Goal: Task Accomplishment & Management: Complete application form

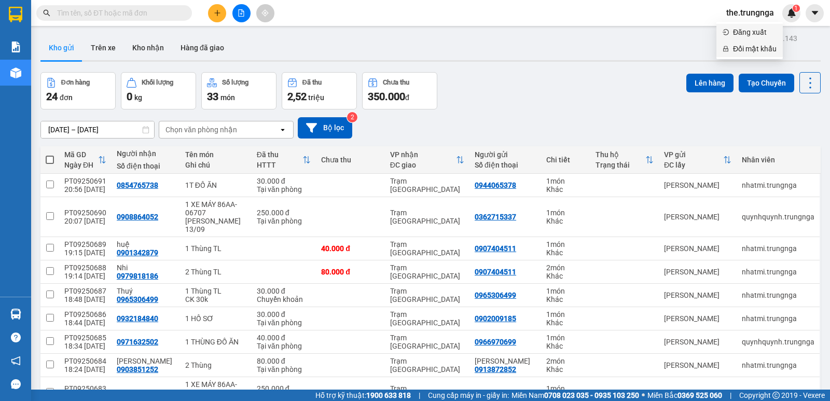
scroll to position [132, 0]
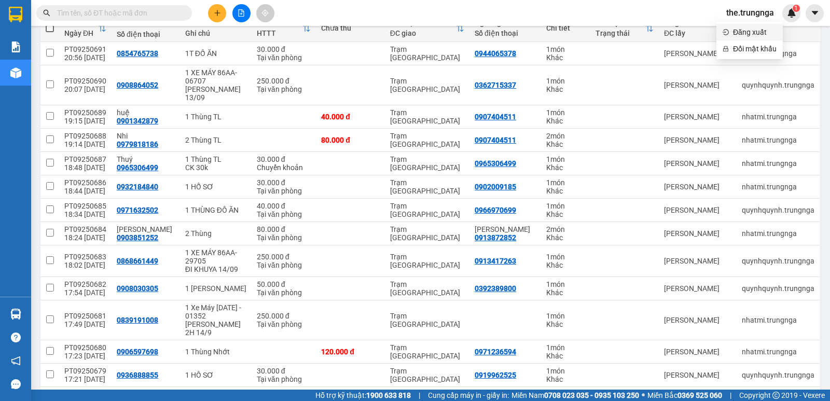
click at [748, 33] on span "Đăng xuất" at bounding box center [755, 31] width 44 height 11
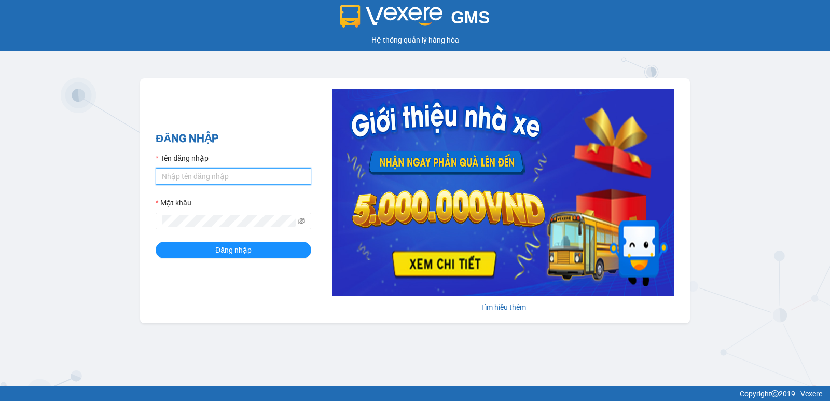
click at [196, 180] on input "Tên đăng nhập" at bounding box center [234, 176] width 156 height 17
type input "heoxinh.trungnga"
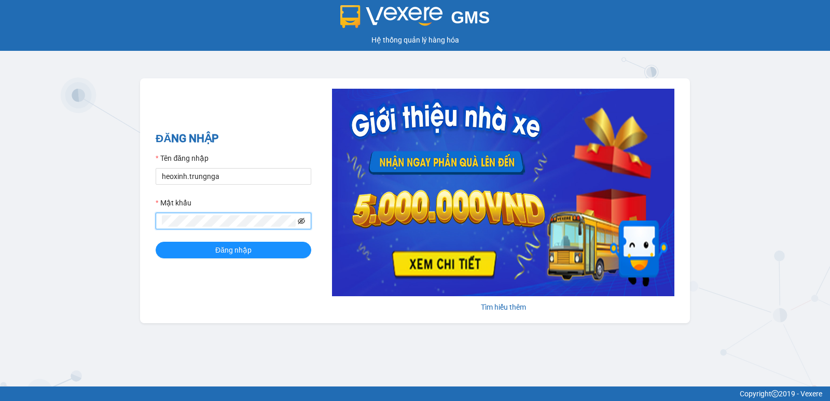
click at [300, 224] on icon "eye-invisible" at bounding box center [301, 221] width 7 height 6
click at [267, 257] on button "Đăng nhập" at bounding box center [234, 250] width 156 height 17
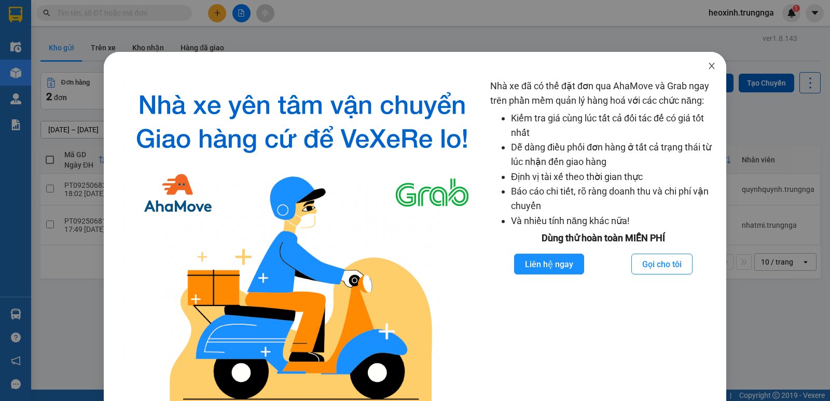
click at [709, 67] on icon "close" at bounding box center [712, 66] width 6 height 6
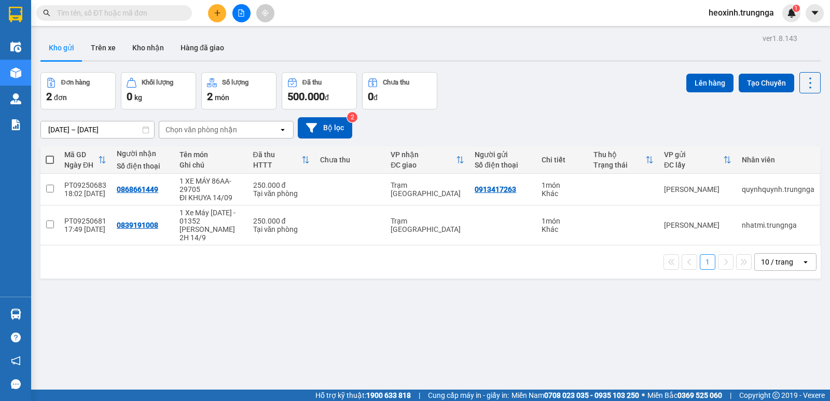
click at [199, 129] on div "Chọn văn phòng nhận" at bounding box center [201, 129] width 72 height 10
click at [226, 179] on div "Trạm [GEOGRAPHIC_DATA]" at bounding box center [226, 170] width 135 height 19
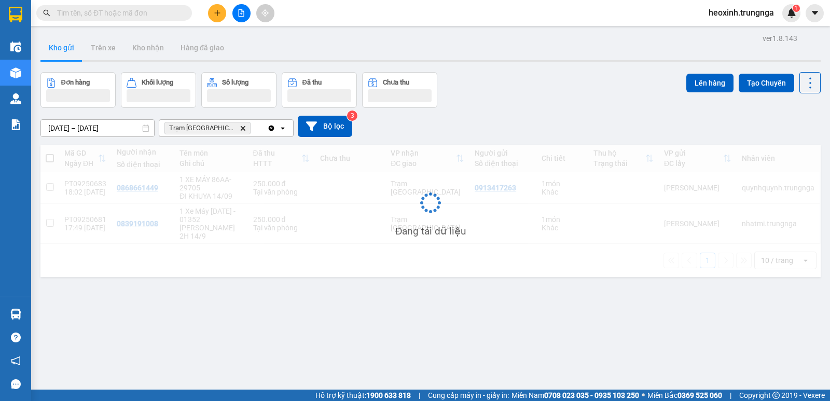
click at [167, 14] on input "text" at bounding box center [118, 12] width 122 height 11
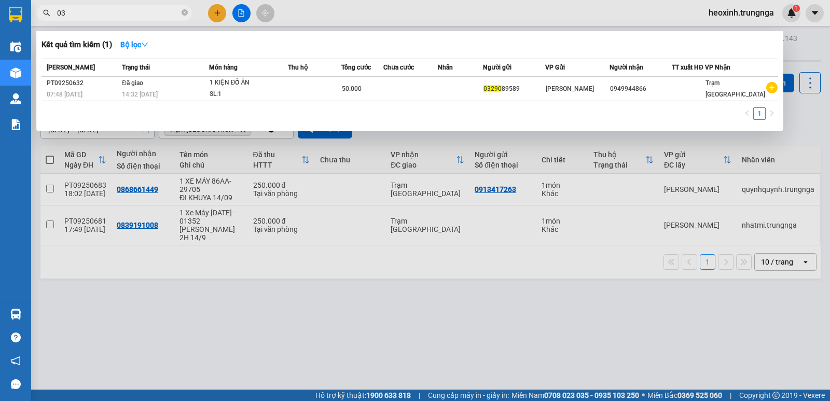
type input "0"
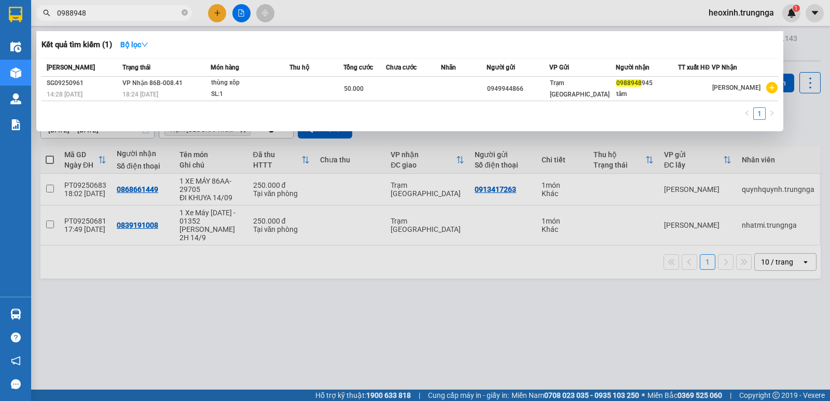
type input "0988948"
click at [358, 7] on div at bounding box center [415, 200] width 830 height 401
click at [184, 14] on icon "close-circle" at bounding box center [185, 12] width 6 height 6
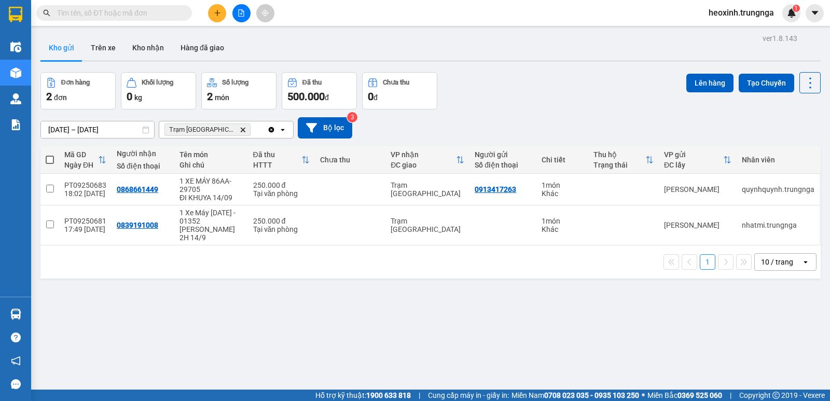
click at [329, 10] on div "Kết quả tìm kiếm ( 1 ) Bộ lọc Mã ĐH Trạng thái Món hàng Thu hộ Tổng cước Chưa c…" at bounding box center [415, 13] width 830 height 26
click at [222, 10] on button at bounding box center [217, 13] width 18 height 18
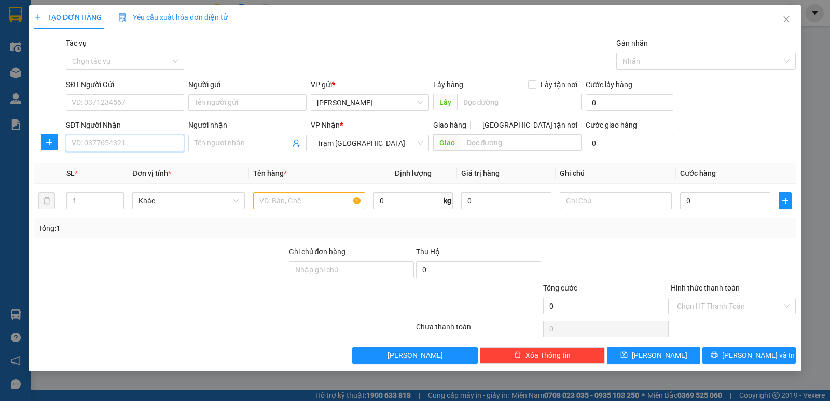
click at [103, 138] on input "SĐT Người Nhận" at bounding box center [125, 143] width 118 height 17
type input "0834011919"
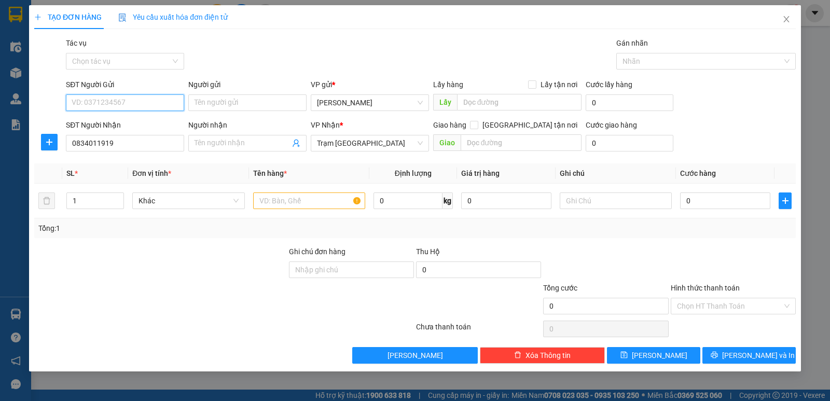
click at [106, 106] on input "SĐT Người Gửi" at bounding box center [125, 102] width 118 height 17
type input "0986882828"
click at [294, 202] on input "text" at bounding box center [309, 200] width 112 height 17
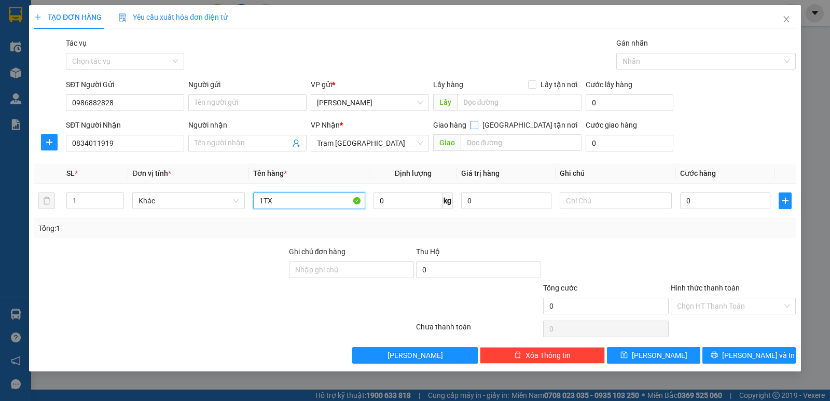
type input "1TX"
click at [478, 123] on span at bounding box center [474, 125] width 8 height 8
click at [477, 123] on input "Giao tận nơi" at bounding box center [473, 124] width 7 height 7
checkbox input "true"
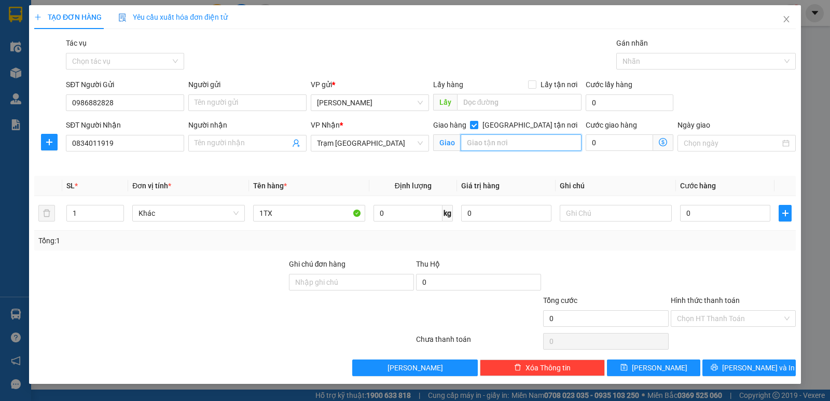
click at [515, 141] on input "text" at bounding box center [521, 142] width 121 height 17
type input "B"
type input "t"
type input "Tây Thạnh - Q.Tân Phú"
click at [627, 142] on input "0" at bounding box center [619, 142] width 67 height 17
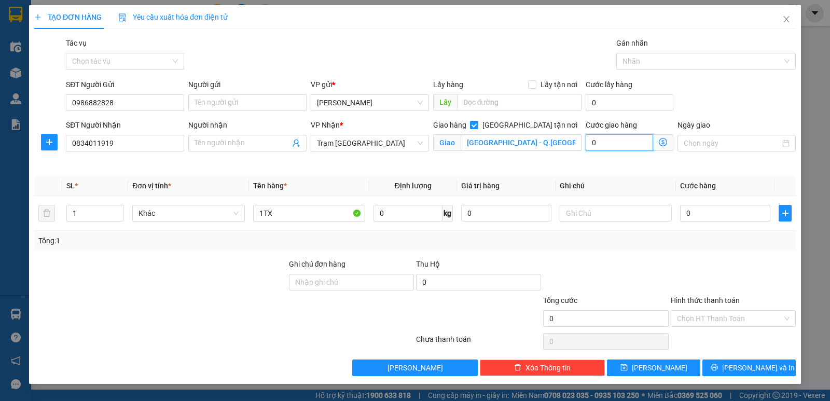
type input "1"
type input "10"
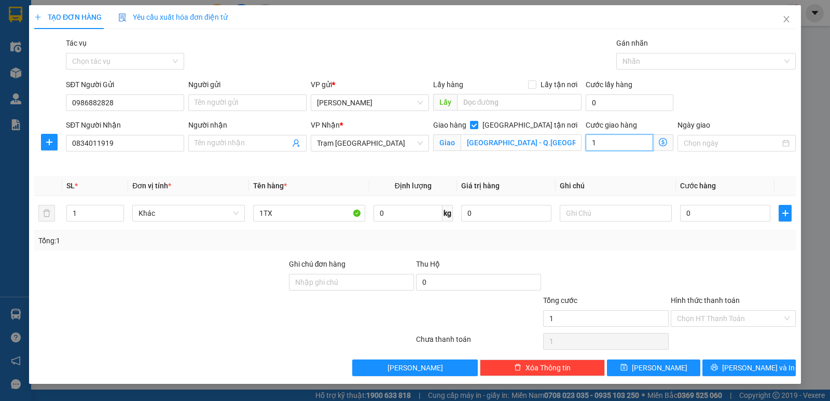
type input "10"
type input "100"
type input "100.000"
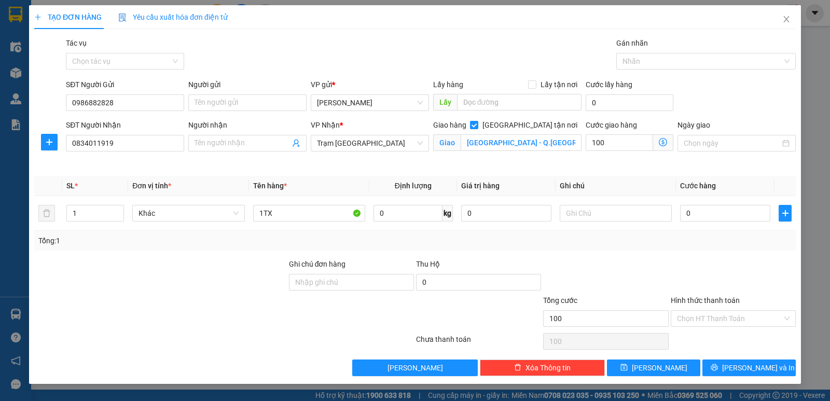
type input "100.000"
drag, startPoint x: 743, startPoint y: 176, endPoint x: 742, endPoint y: 195, distance: 18.7
click at [743, 176] on th "Cước hàng" at bounding box center [725, 186] width 99 height 20
click at [716, 219] on input "0" at bounding box center [725, 213] width 90 height 17
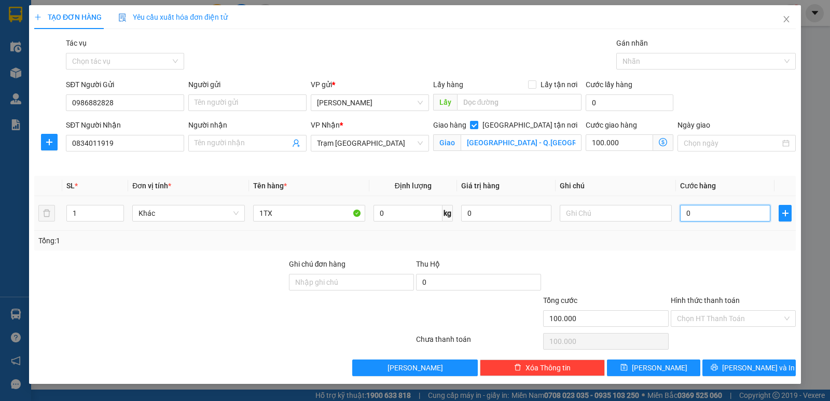
type input "4"
type input "100.004"
type input "40"
type input "100.040"
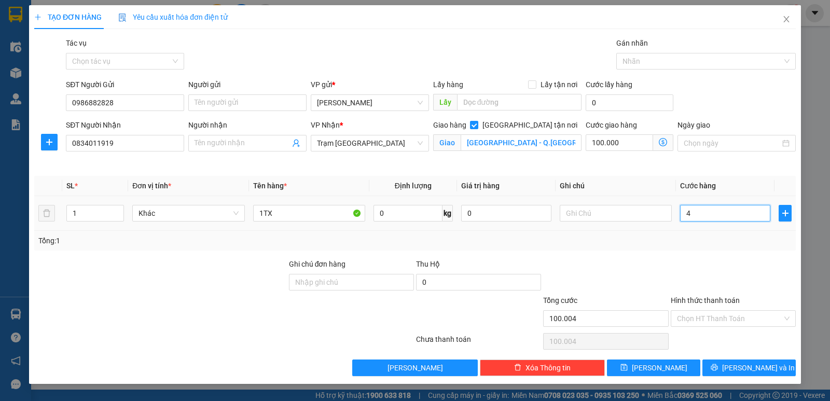
type input "100.040"
type input "40.000"
type input "140.000"
click at [639, 210] on input "text" at bounding box center [616, 213] width 112 height 17
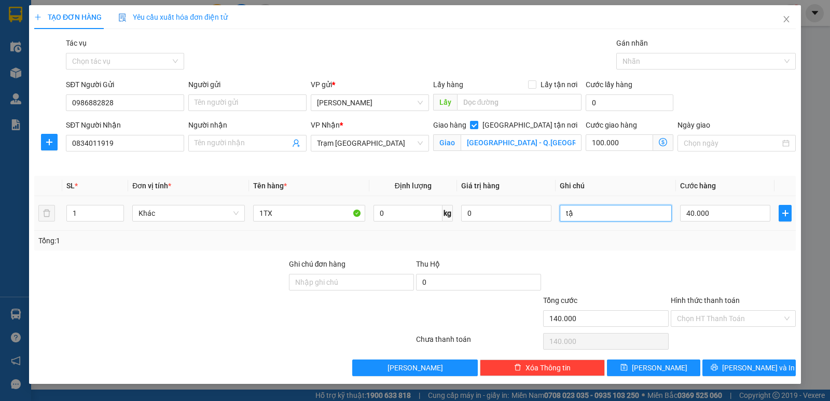
type input "t"
type input "TẬN NƠI 100K"
click at [645, 224] on td "TẬN NƠI 100K" at bounding box center [616, 213] width 120 height 35
click at [727, 315] on input "Hình thức thanh toán" at bounding box center [729, 319] width 105 height 16
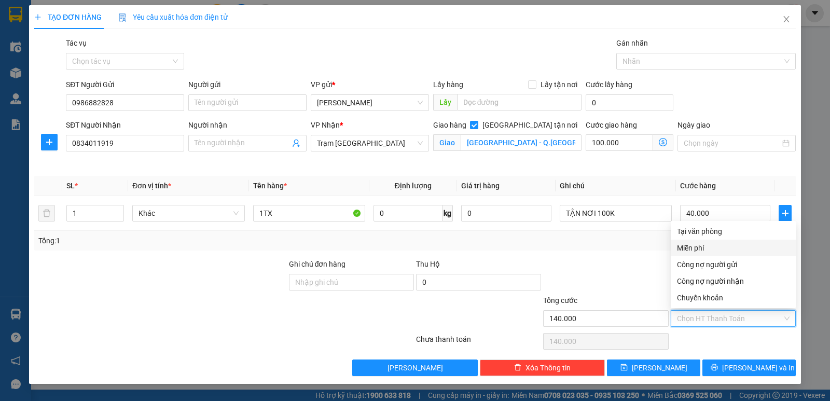
click at [713, 234] on div "Tại văn phòng" at bounding box center [733, 231] width 113 height 11
type input "0"
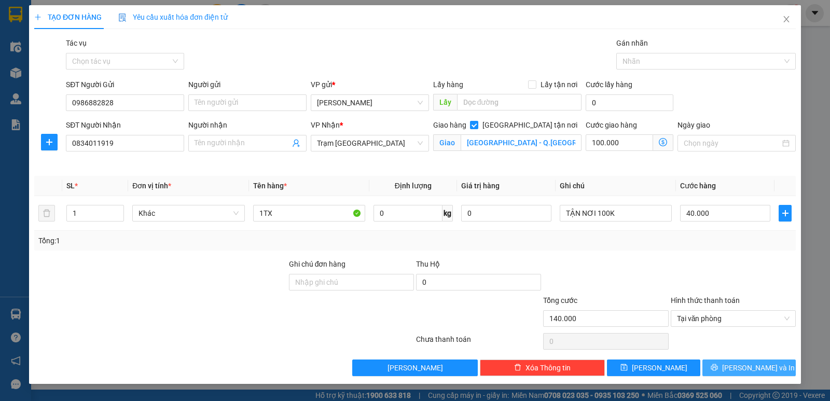
click at [740, 366] on button "Lưu và In" at bounding box center [748, 367] width 93 height 17
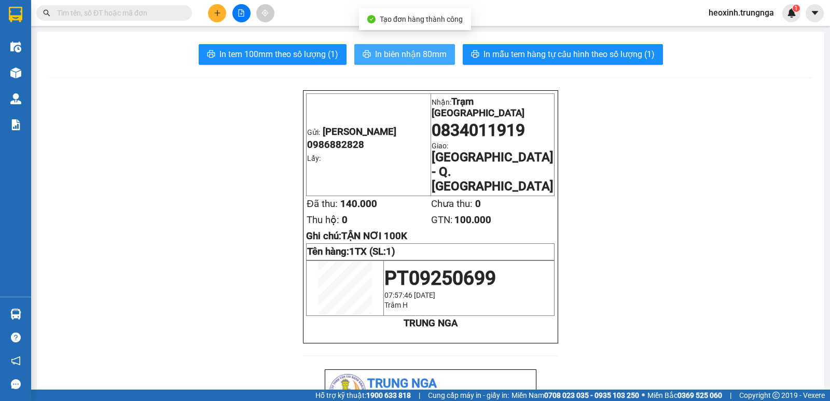
click at [402, 51] on span "In biên nhận 80mm" at bounding box center [411, 54] width 72 height 13
click at [217, 20] on button at bounding box center [217, 13] width 18 height 18
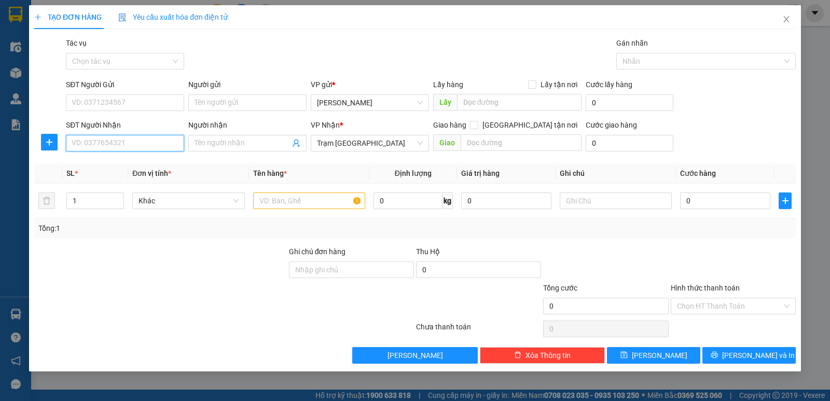
click at [123, 138] on input "SĐT Người Nhận" at bounding box center [125, 143] width 118 height 17
type input "0902637793"
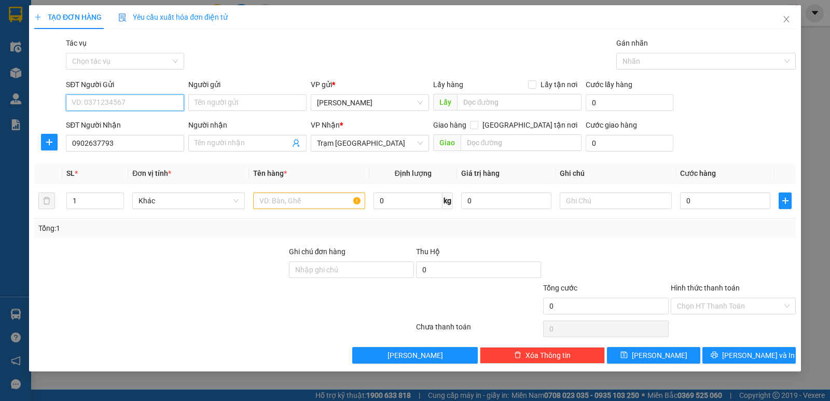
click at [124, 95] on input "SĐT Người Gửi" at bounding box center [125, 102] width 118 height 17
type input "0975036479"
click at [320, 203] on input "text" at bounding box center [309, 200] width 112 height 17
click at [477, 127] on input "Giao tận nơi" at bounding box center [473, 124] width 7 height 7
checkbox input "true"
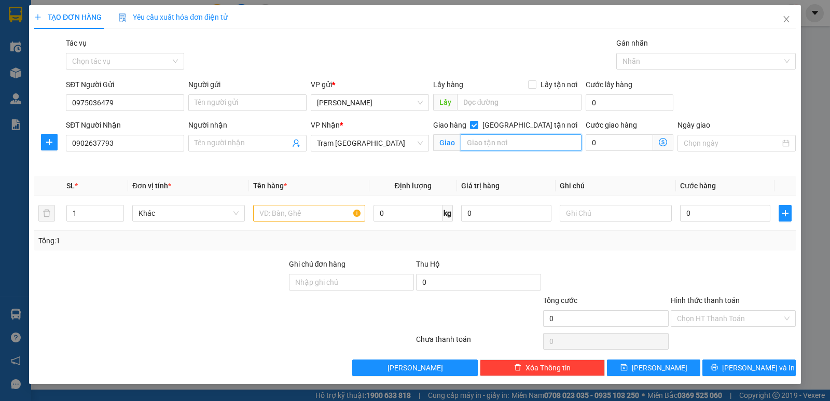
click at [522, 144] on input "text" at bounding box center [521, 142] width 121 height 17
type input "97/31A Đường 48 - Hiệp Bình Chánh - Thủ Đức"
click at [665, 182] on th "Ghi chú" at bounding box center [616, 186] width 120 height 20
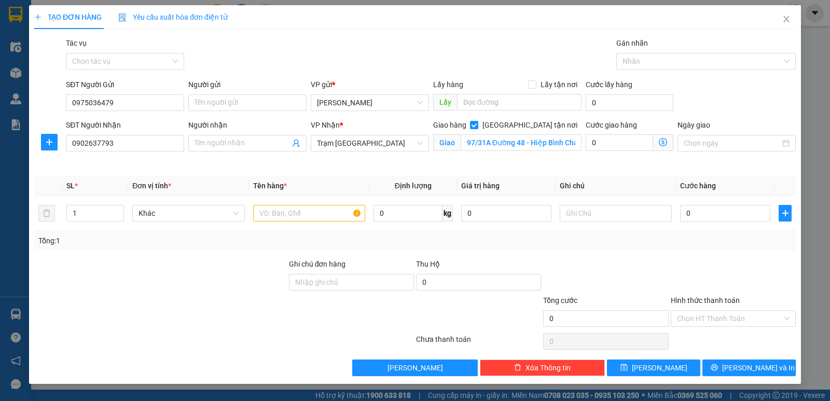
click at [606, 131] on div "Cước giao hàng" at bounding box center [630, 127] width 88 height 16
click at [607, 138] on input "0" at bounding box center [619, 142] width 67 height 17
type input "1"
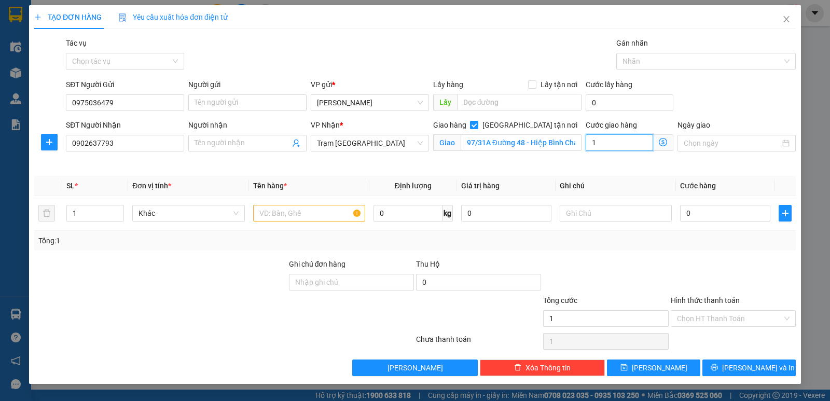
type input "15"
type input "150"
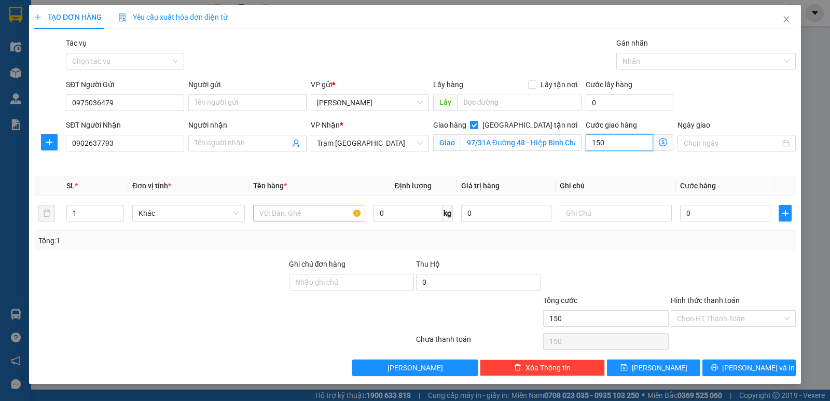
type input "150"
type input "150.000"
click at [582, 181] on th "Ghi chú" at bounding box center [616, 186] width 120 height 20
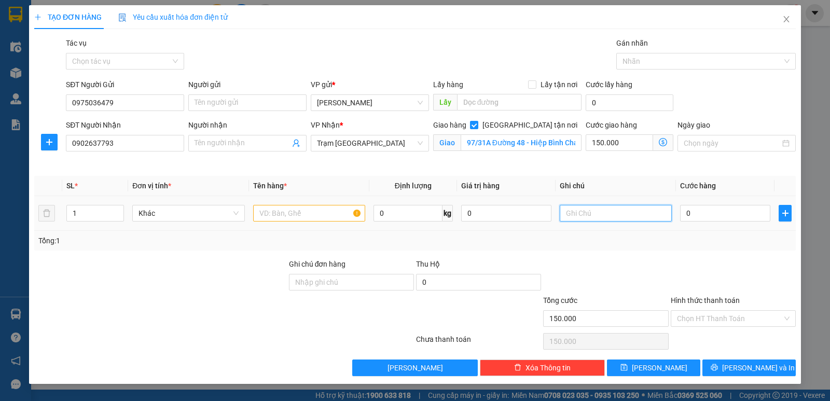
click at [596, 217] on input "text" at bounding box center [616, 213] width 112 height 17
type input "t"
type input "TẬN NƠI 150K"
click at [721, 211] on input "0" at bounding box center [725, 213] width 90 height 17
type input "4"
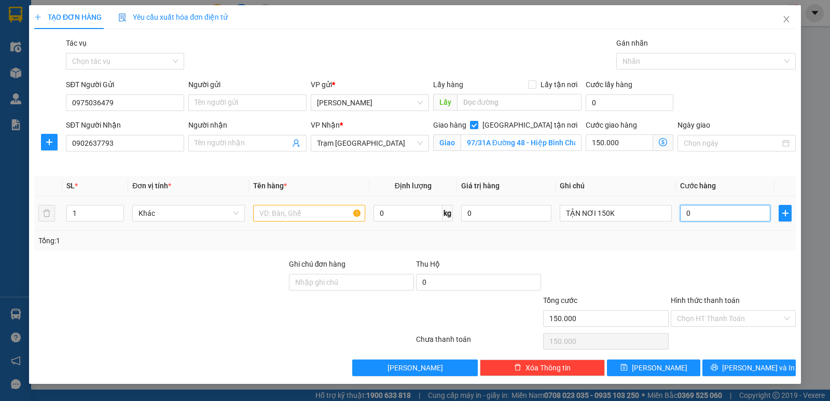
type input "150.004"
type input "40"
type input "150.040"
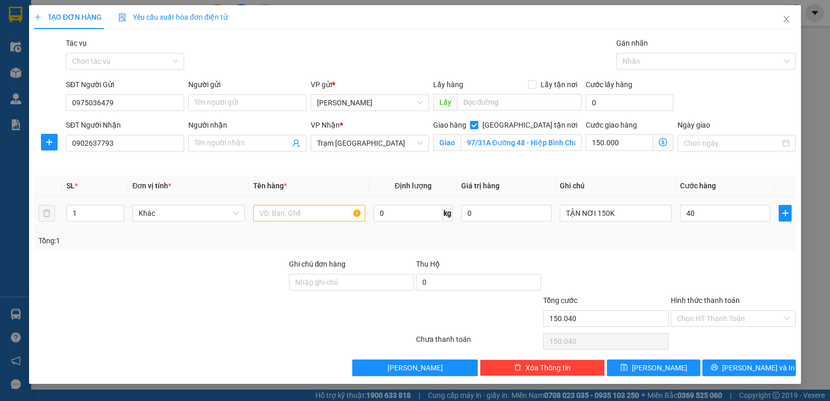
type input "40.000"
type input "190.000"
drag, startPoint x: 285, startPoint y: 223, endPoint x: 290, endPoint y: 216, distance: 8.5
click at [286, 219] on div at bounding box center [309, 213] width 112 height 21
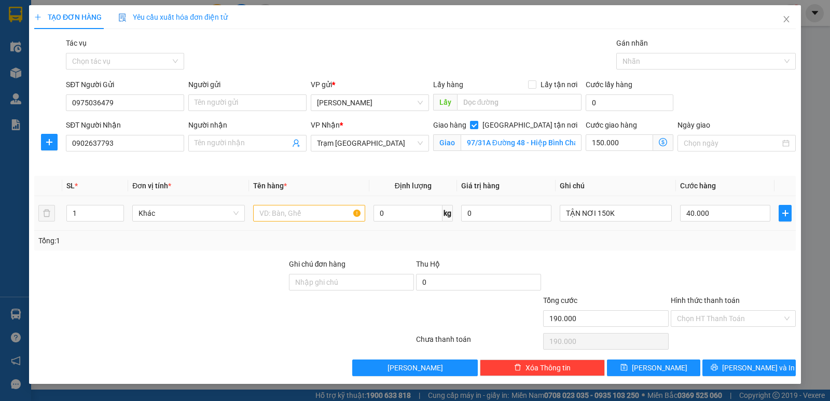
click at [290, 216] on input "text" at bounding box center [309, 213] width 112 height 17
type input "1THX"
click at [682, 255] on div "Transit Pickup Surcharge Ids Transit Deliver Surcharge Ids Transit Deliver Surc…" at bounding box center [414, 206] width 761 height 339
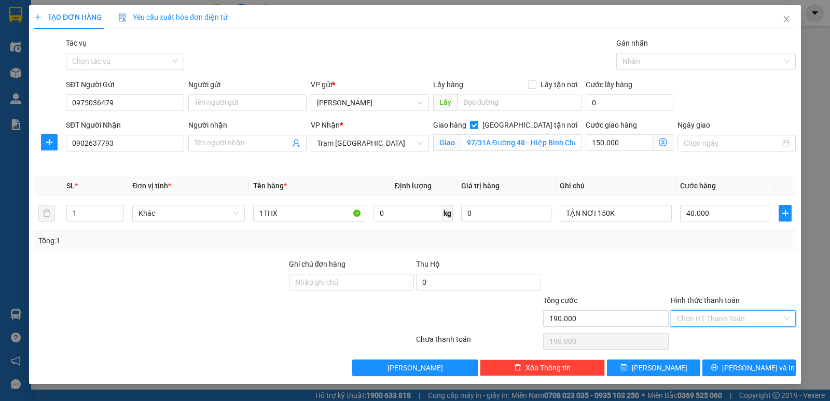
click at [704, 314] on input "Hình thức thanh toán" at bounding box center [729, 319] width 105 height 16
click at [697, 233] on div "Tại văn phòng" at bounding box center [733, 231] width 113 height 11
type input "0"
click at [741, 365] on span "Lưu và In" at bounding box center [758, 367] width 73 height 11
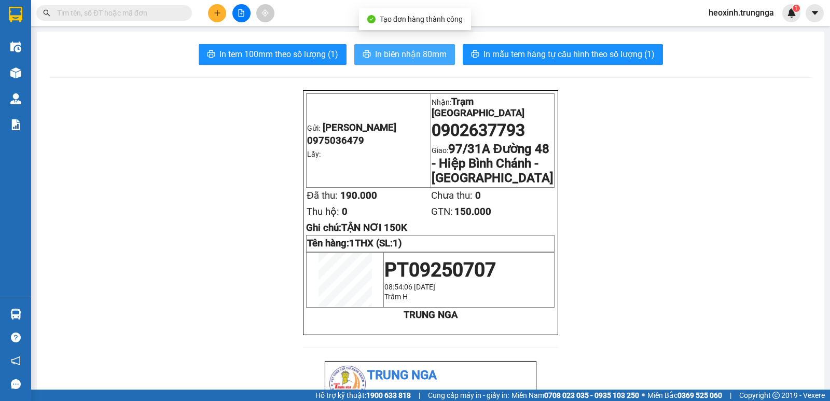
click at [394, 50] on span "In biên nhận 80mm" at bounding box center [411, 54] width 72 height 13
click at [95, 13] on input "text" at bounding box center [118, 12] width 122 height 11
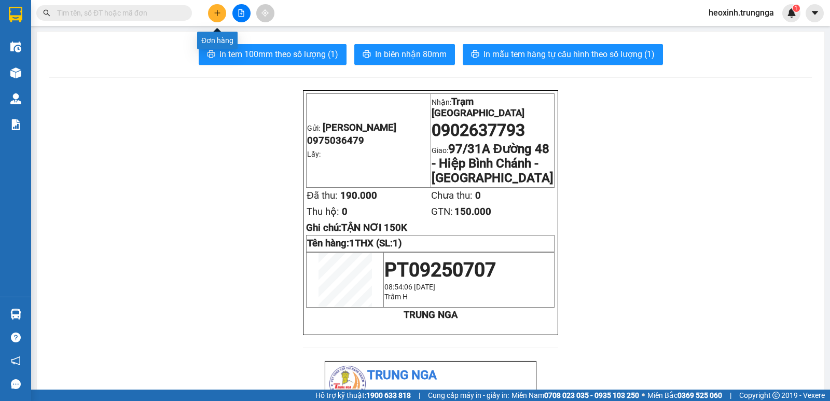
click at [216, 11] on icon "plus" at bounding box center [217, 12] width 7 height 7
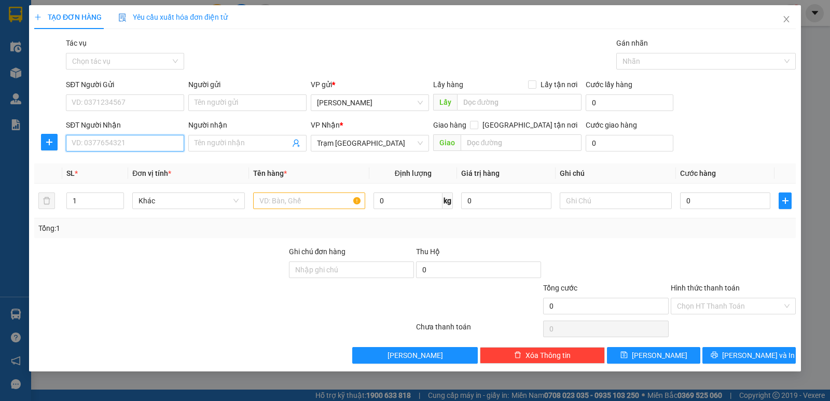
click at [138, 145] on input "SĐT Người Nhận" at bounding box center [125, 143] width 118 height 17
click at [307, 202] on input "text" at bounding box center [309, 200] width 112 height 17
click at [106, 140] on input "SĐT Người Nhận" at bounding box center [125, 143] width 118 height 17
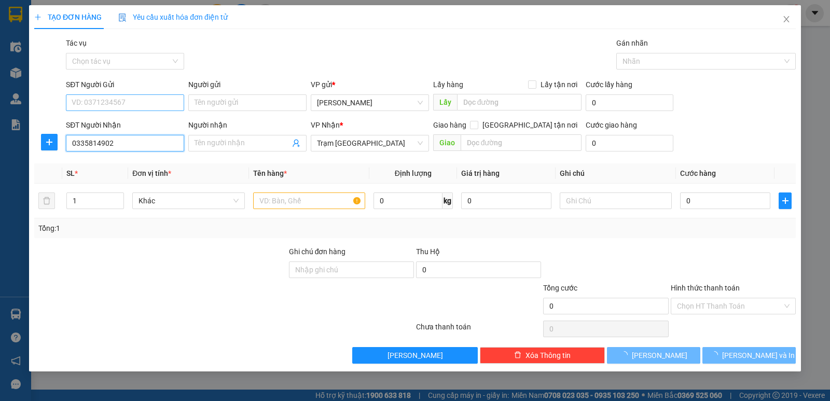
type input "0335814902"
click at [118, 104] on input "SĐT Người Gửi" at bounding box center [125, 102] width 118 height 17
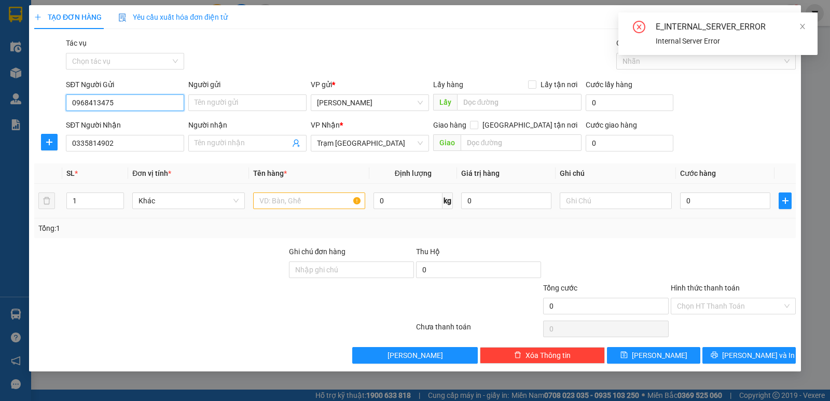
type input "0968413475"
click at [275, 201] on input "text" at bounding box center [309, 200] width 112 height 17
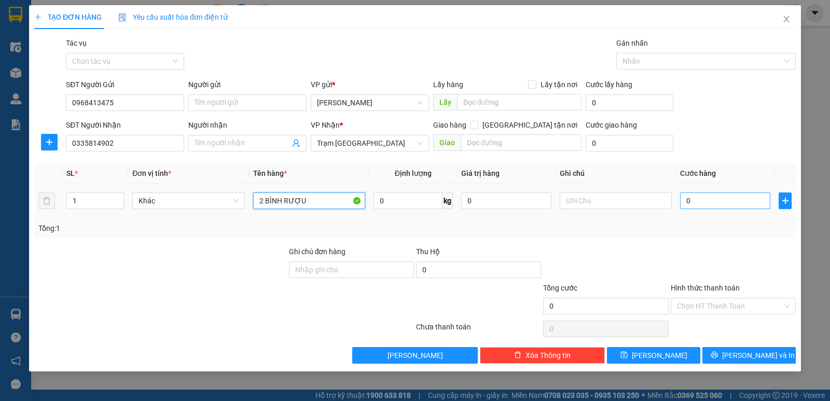
type input "2 BÌNH RƯỢU"
click at [685, 202] on input "0" at bounding box center [725, 200] width 90 height 17
type input "06"
type input "6"
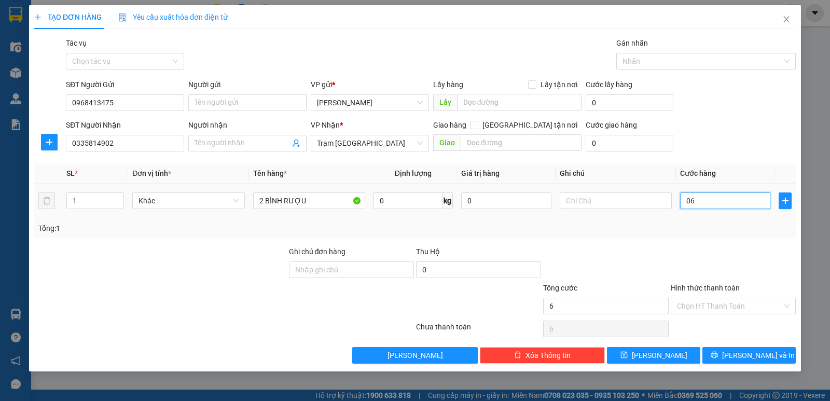
type input "060"
type input "60"
drag, startPoint x: 704, startPoint y: 205, endPoint x: 646, endPoint y: 198, distance: 59.1
click at [646, 199] on tr "1 Khác 2 BÌNH RƯỢU 0 kg 0 060" at bounding box center [414, 201] width 761 height 35
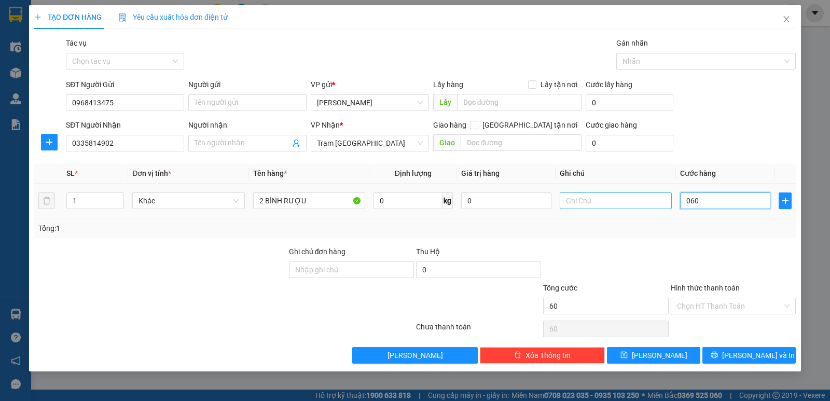
type input "6"
type input "60"
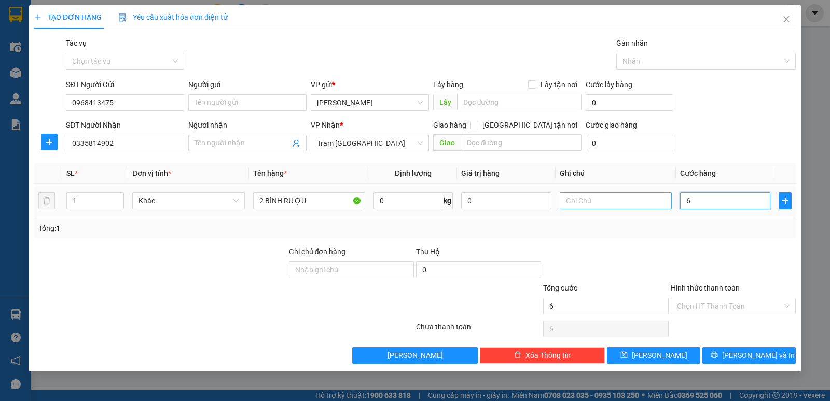
type input "60"
type input "60.000"
click at [112, 266] on div at bounding box center [160, 264] width 255 height 36
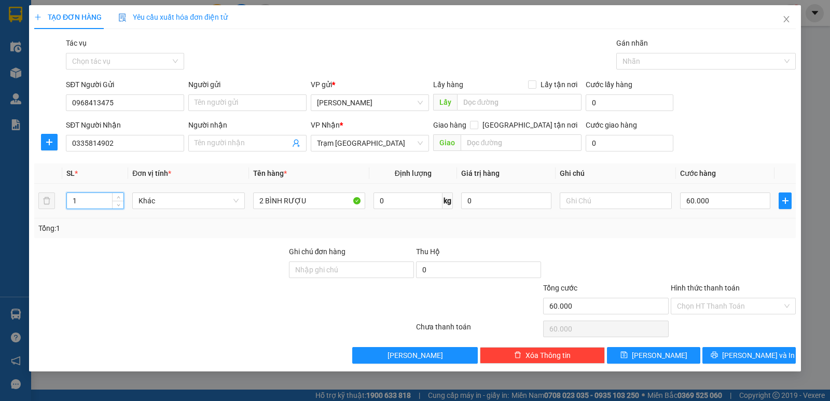
click at [96, 202] on input "1" at bounding box center [95, 201] width 57 height 16
type input "2"
click at [175, 244] on div "Transit Pickup Surcharge Ids Transit Deliver Surcharge Ids Transit Deliver Surc…" at bounding box center [414, 200] width 761 height 326
click at [699, 310] on input "Hình thức thanh toán" at bounding box center [729, 306] width 105 height 16
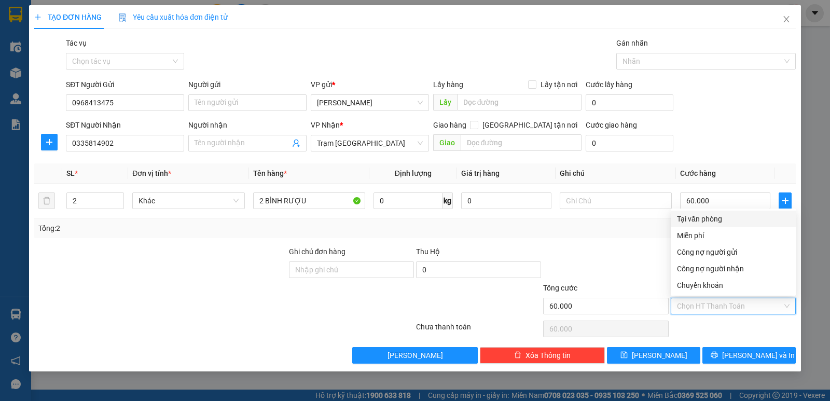
click at [711, 218] on div "Tại văn phòng" at bounding box center [733, 218] width 113 height 11
type input "0"
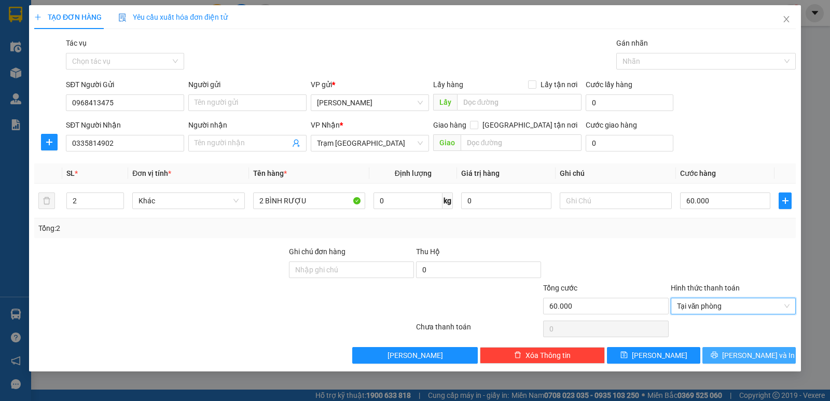
click at [739, 354] on button "Lưu và In" at bounding box center [748, 355] width 93 height 17
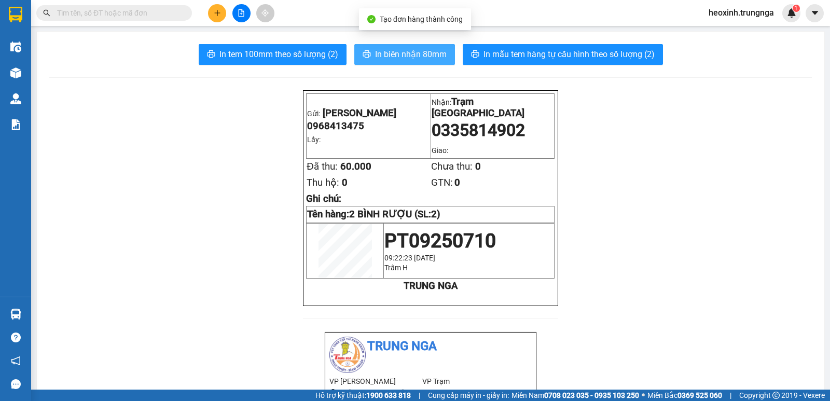
click at [403, 59] on span "In biên nhận 80mm" at bounding box center [411, 54] width 72 height 13
click at [209, 9] on button at bounding box center [217, 13] width 18 height 18
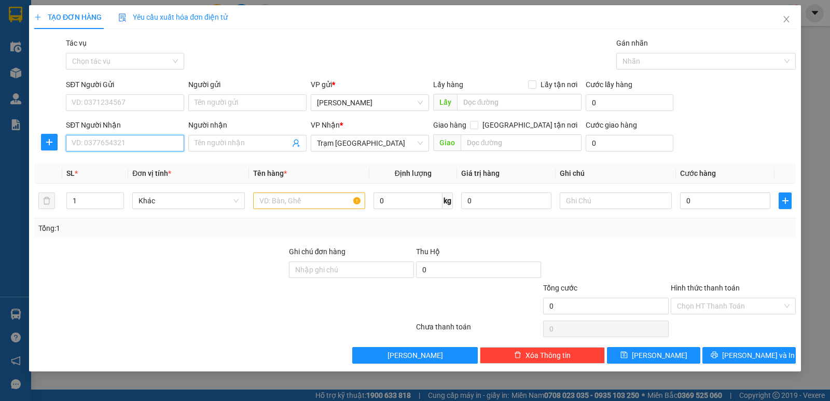
click at [104, 145] on input "SĐT Người Nhận" at bounding box center [125, 143] width 118 height 17
click at [115, 147] on input "SĐT Người Nhận" at bounding box center [125, 143] width 118 height 17
type input "0823979555"
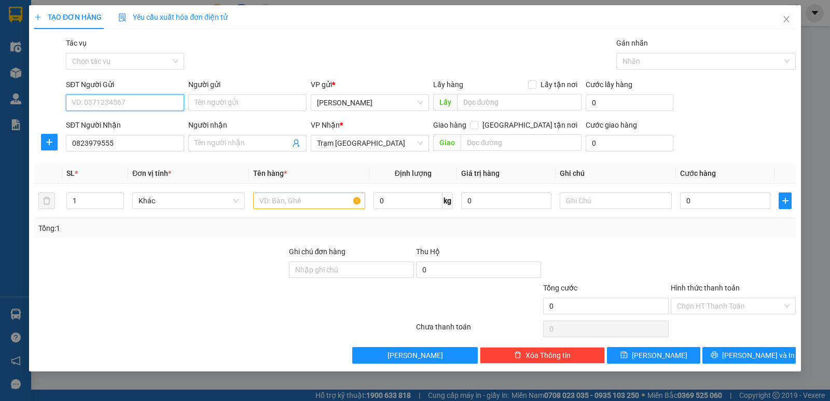
click at [113, 103] on input "SĐT Người Gửi" at bounding box center [125, 102] width 118 height 17
type input "0919648463"
click at [323, 204] on input "text" at bounding box center [309, 200] width 112 height 17
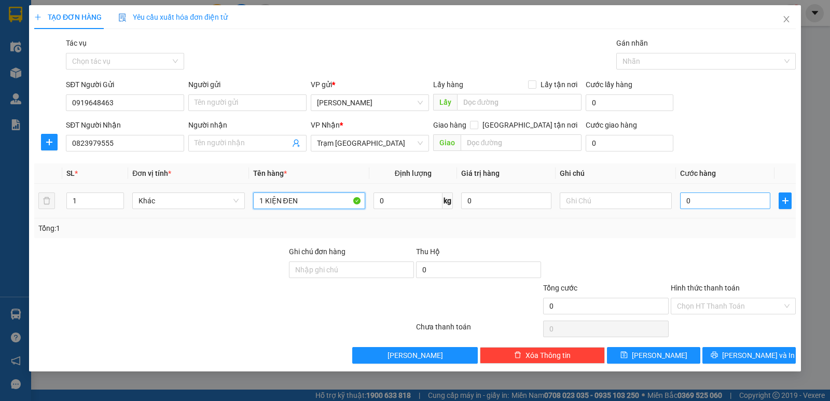
type input "1 KIỆN ĐEN"
click at [723, 195] on input "0" at bounding box center [725, 200] width 90 height 17
type input "5"
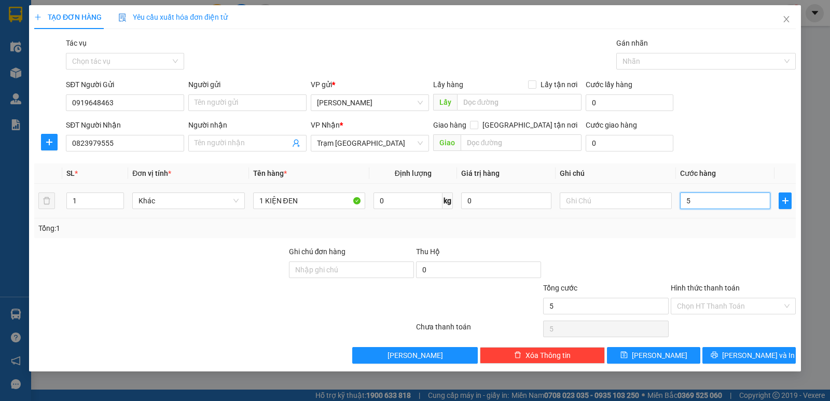
type input "50"
type input "50.000"
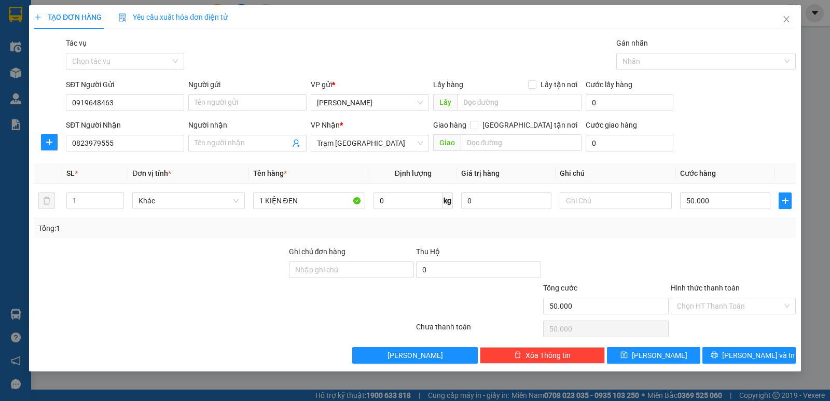
drag, startPoint x: 714, startPoint y: 144, endPoint x: 706, endPoint y: 149, distance: 9.1
click at [712, 145] on div "SĐT Người Nhận 0823979555 Người nhận Tên người nhận VP Nhận * Trạm Sài Gòn Giao…" at bounding box center [431, 137] width 734 height 36
click at [626, 158] on div "Transit Pickup Surcharge Ids Transit Deliver Surcharge Ids Transit Deliver Surc…" at bounding box center [414, 200] width 761 height 326
click at [668, 237] on div "Tổng: 1" at bounding box center [414, 228] width 761 height 20
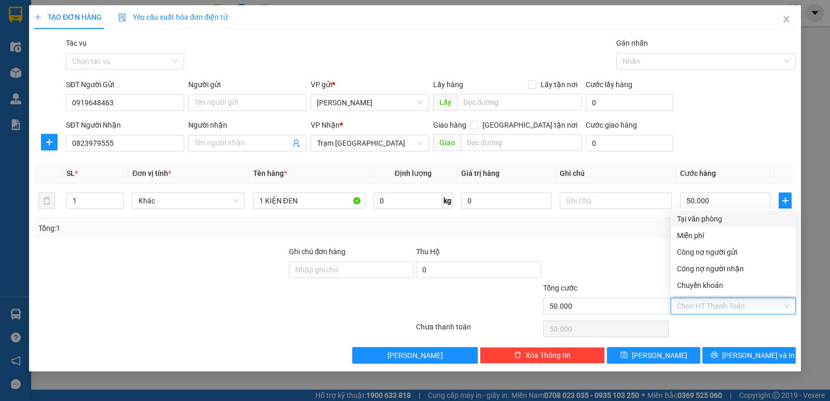
click at [726, 302] on input "Hình thức thanh toán" at bounding box center [729, 306] width 105 height 16
click at [701, 221] on div "Tại văn phòng" at bounding box center [733, 218] width 113 height 11
type input "0"
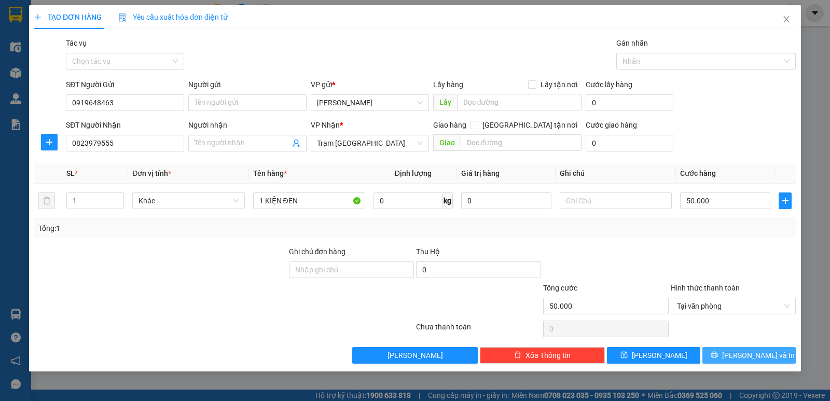
click at [748, 358] on span "Lưu và In" at bounding box center [758, 355] width 73 height 11
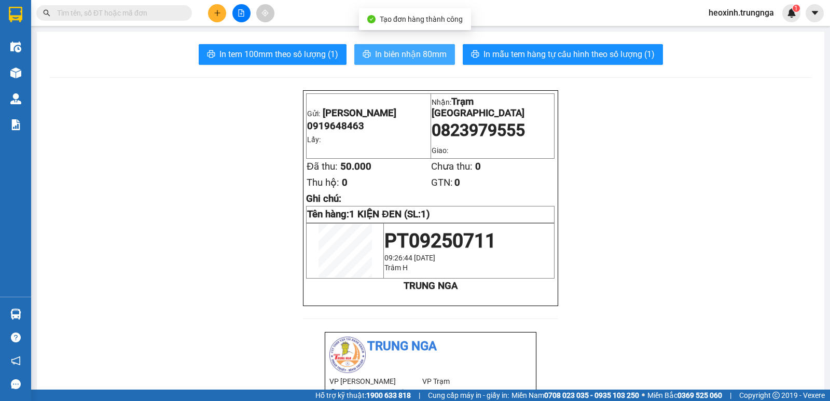
click at [371, 45] on button "In biên nhận 80mm" at bounding box center [404, 54] width 101 height 21
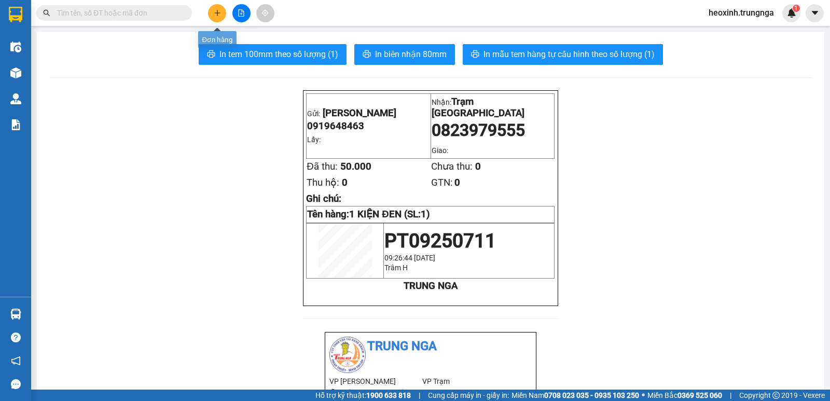
click at [215, 15] on icon "plus" at bounding box center [217, 12] width 7 height 7
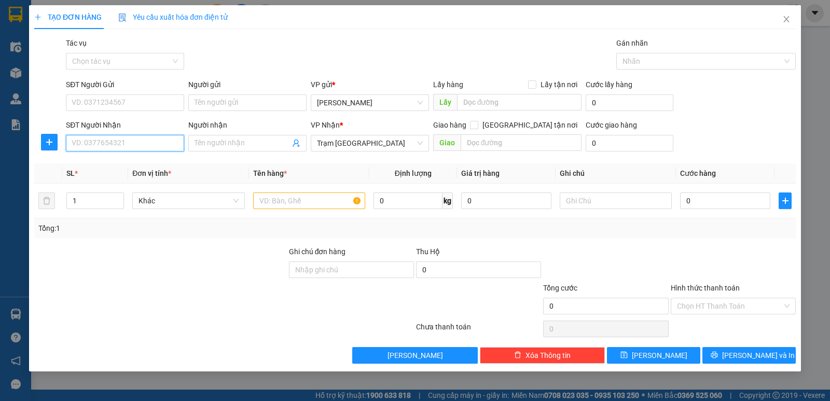
click at [118, 145] on input "SĐT Người Nhận" at bounding box center [125, 143] width 118 height 17
type input "0903808082"
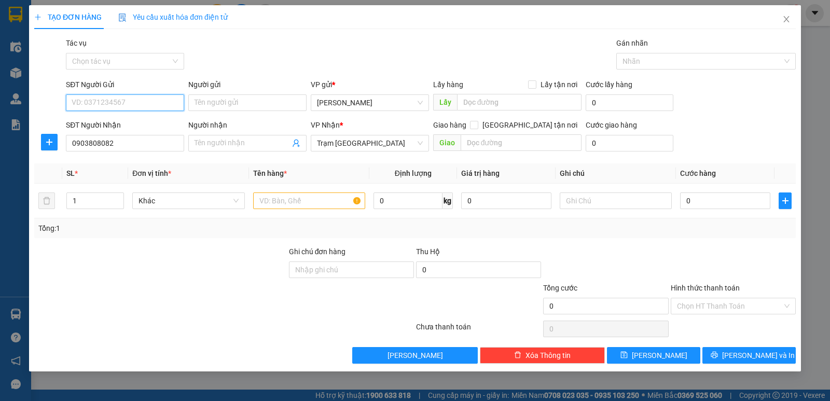
click at [89, 98] on input "SĐT Người Gửi" at bounding box center [125, 102] width 118 height 17
type input "0918737374"
click at [281, 201] on input "text" at bounding box center [309, 200] width 112 height 17
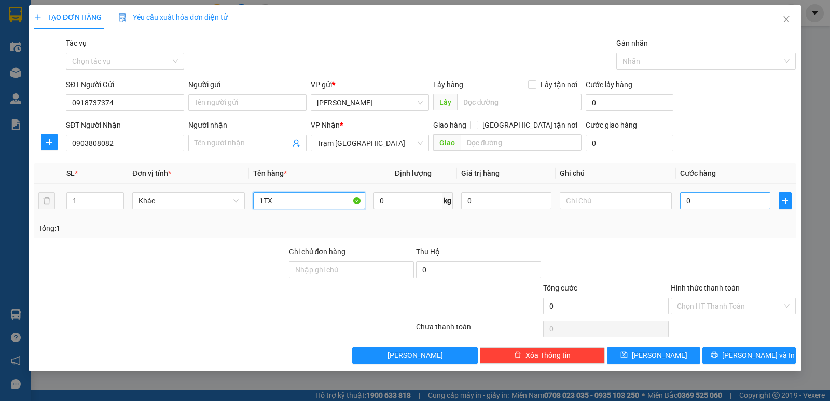
type input "1TX"
click at [734, 205] on input "0" at bounding box center [725, 200] width 90 height 17
type input "4"
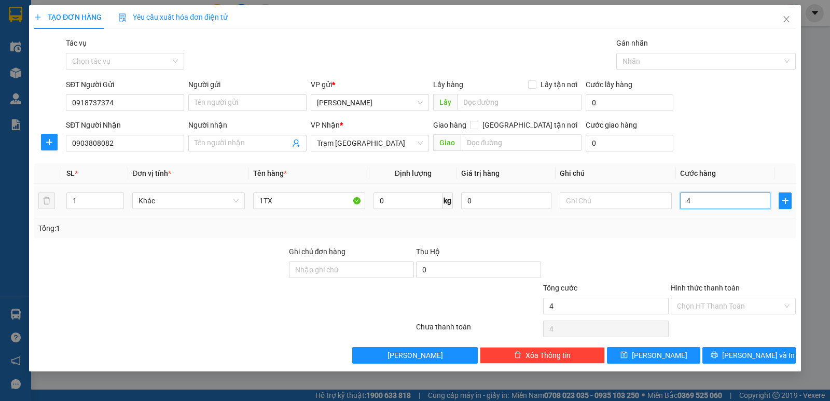
type input "40"
type input "40.000"
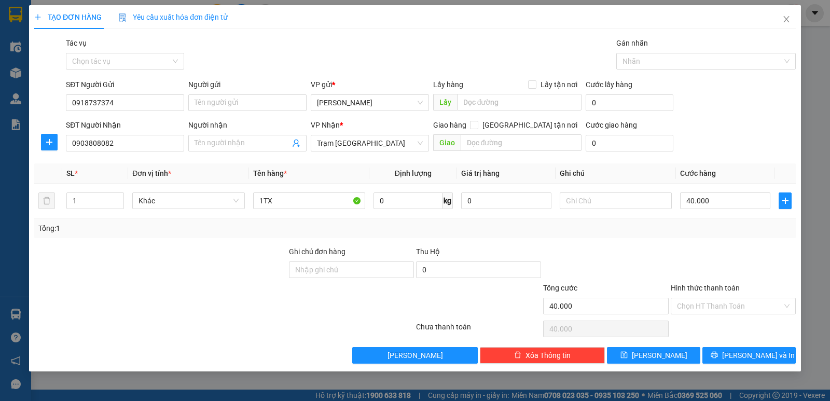
click at [751, 254] on div at bounding box center [733, 264] width 127 height 36
click at [732, 303] on input "Hình thức thanh toán" at bounding box center [729, 306] width 105 height 16
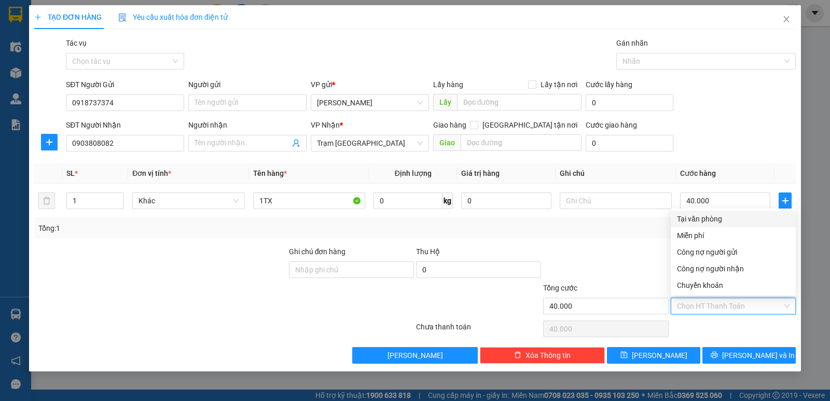
click at [692, 222] on div "Tại văn phòng" at bounding box center [733, 218] width 113 height 11
type input "0"
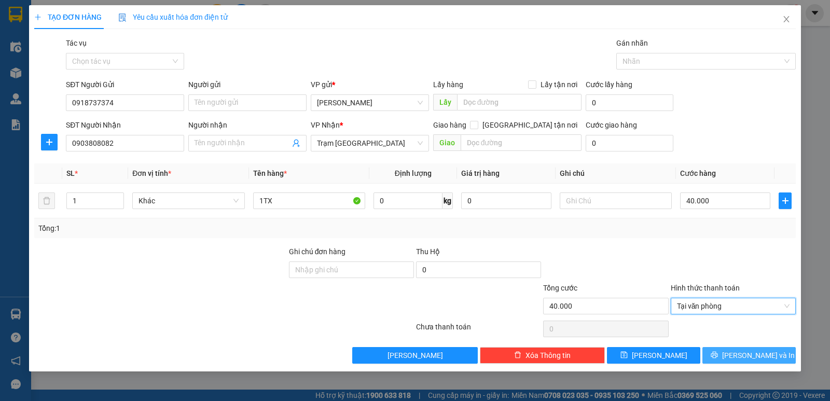
click at [755, 356] on span "Lưu và In" at bounding box center [758, 355] width 73 height 11
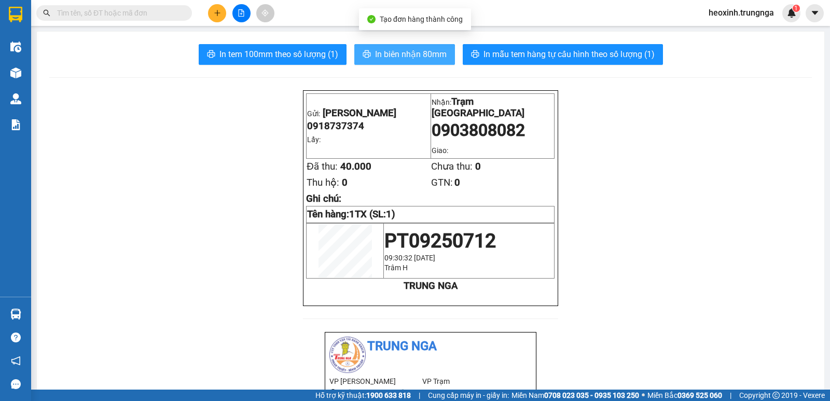
click at [383, 47] on button "In biên nhận 80mm" at bounding box center [404, 54] width 101 height 21
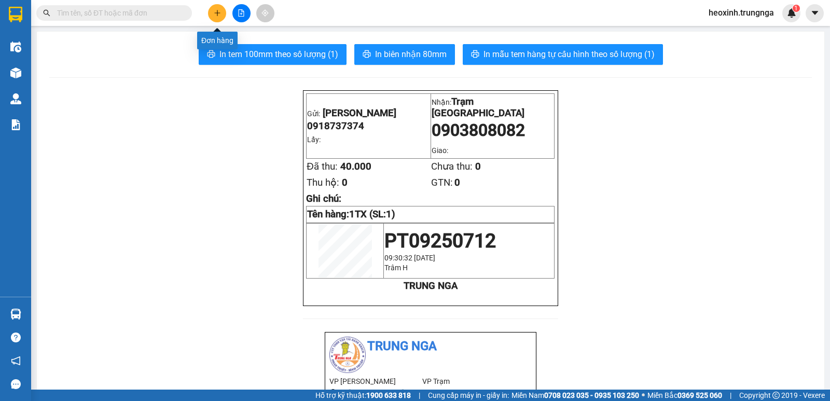
click at [221, 7] on button at bounding box center [217, 13] width 18 height 18
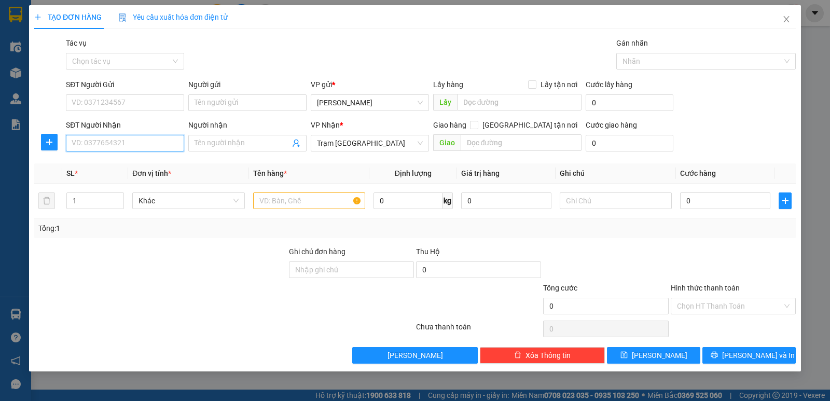
click at [128, 149] on input "SĐT Người Nhận" at bounding box center [125, 143] width 118 height 17
type input "."
type input "0903088033"
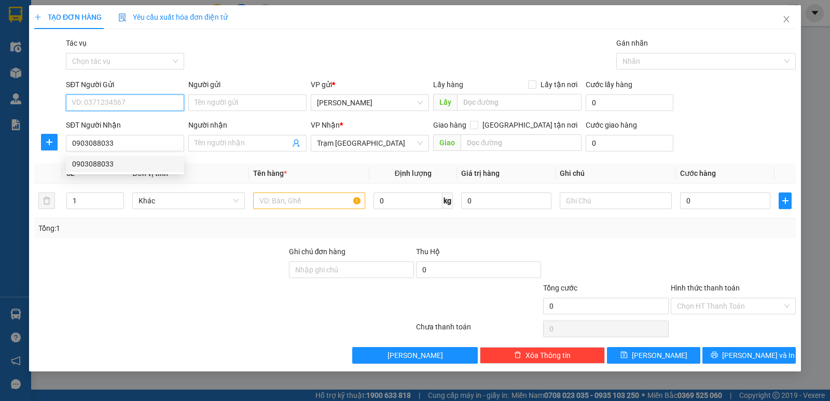
click at [103, 102] on input "SĐT Người Gửi" at bounding box center [125, 102] width 118 height 17
type input "0825456345"
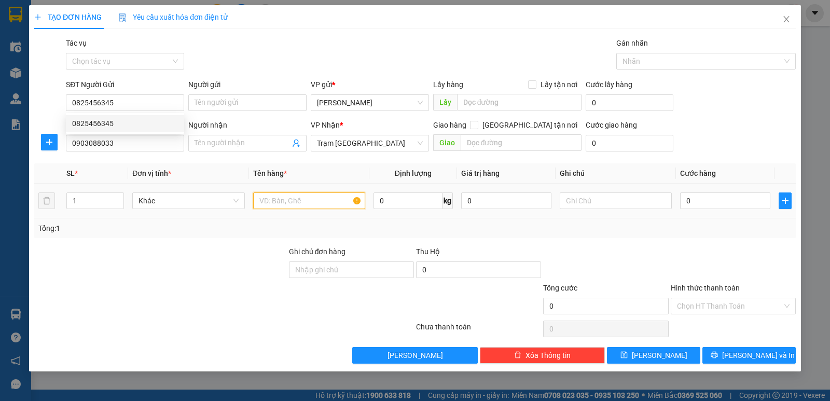
click at [284, 203] on input "text" at bounding box center [309, 200] width 112 height 17
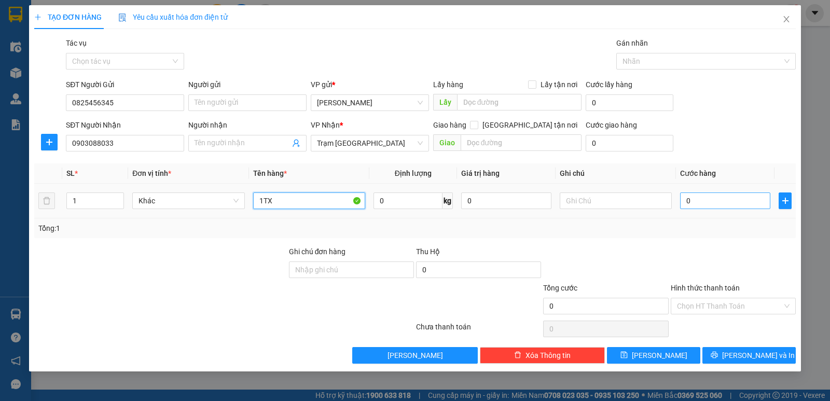
type input "1TX"
click at [695, 207] on input "0" at bounding box center [725, 200] width 90 height 17
type input "4"
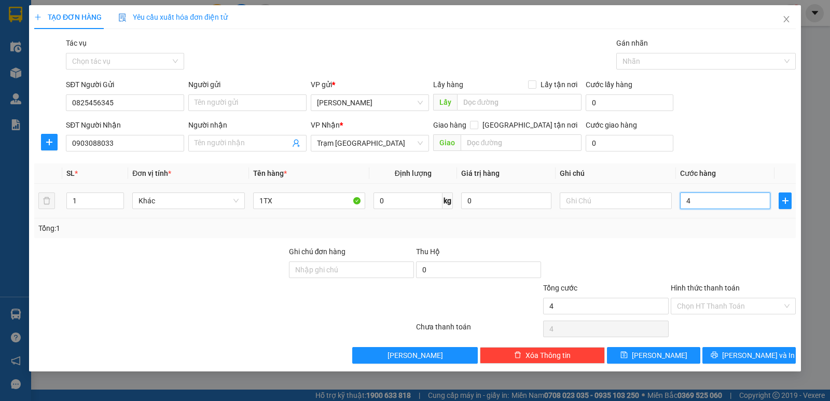
type input "40"
type input "40.000"
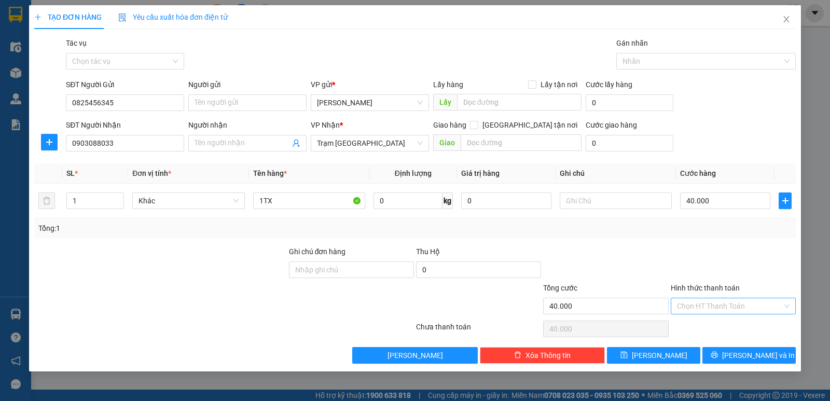
click at [714, 306] on input "Hình thức thanh toán" at bounding box center [729, 306] width 105 height 16
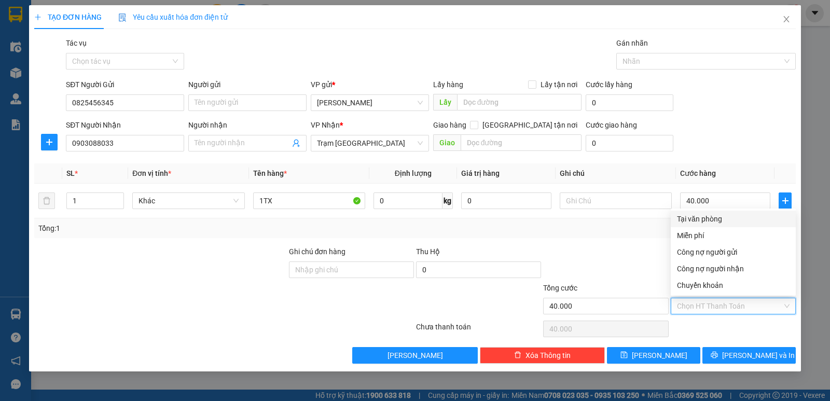
click at [678, 218] on div "Tại văn phòng" at bounding box center [733, 218] width 113 height 11
type input "0"
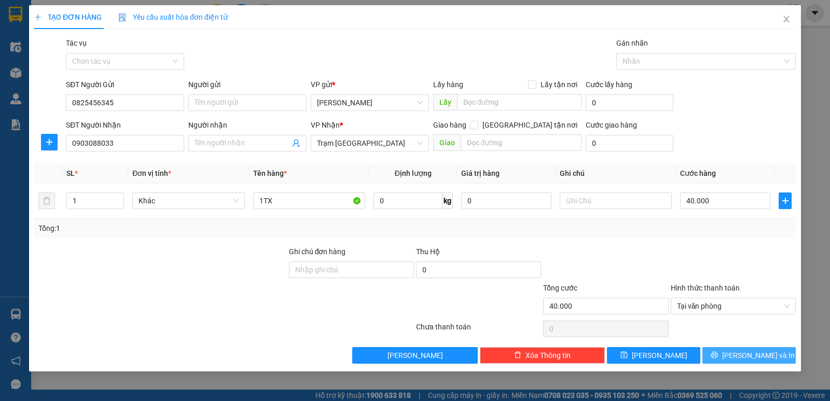
drag, startPoint x: 711, startPoint y: 355, endPoint x: 697, endPoint y: 324, distance: 34.4
click at [711, 355] on button "Lưu và In" at bounding box center [748, 355] width 93 height 17
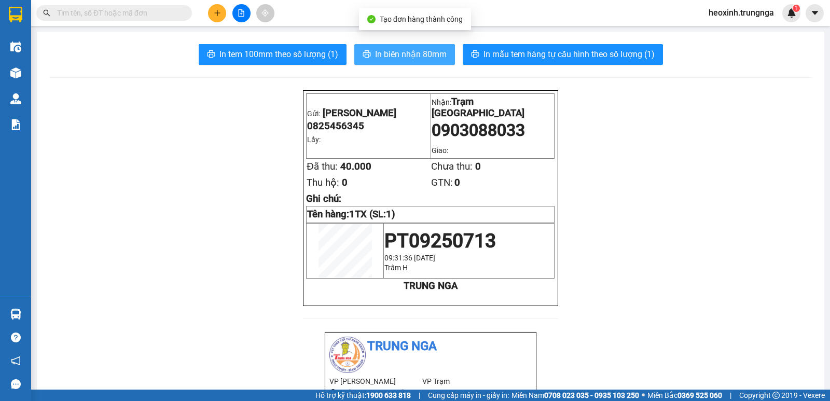
click at [398, 61] on button "In biên nhận 80mm" at bounding box center [404, 54] width 101 height 21
click at [145, 20] on span at bounding box center [114, 13] width 156 height 16
click at [143, 16] on input "text" at bounding box center [118, 12] width 122 height 11
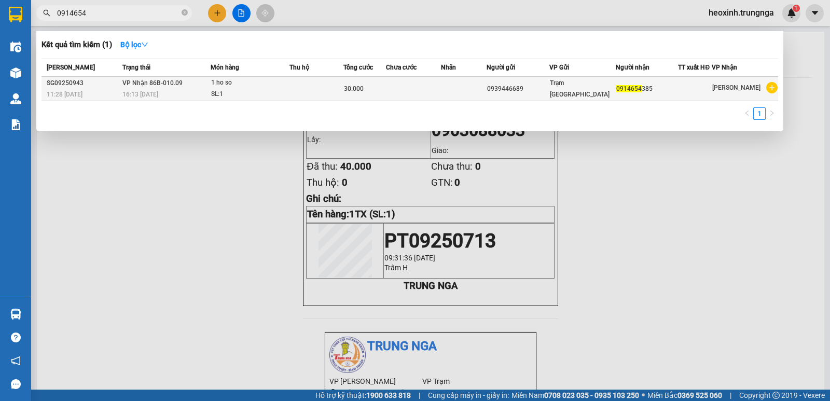
type input "0914654"
click at [269, 90] on div "SL: 1" at bounding box center [250, 94] width 78 height 11
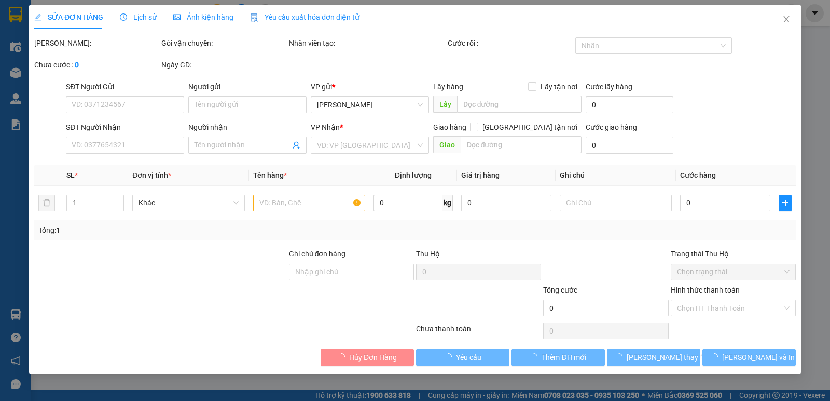
type input "0939446689"
type input "0914654385"
type input "30.000"
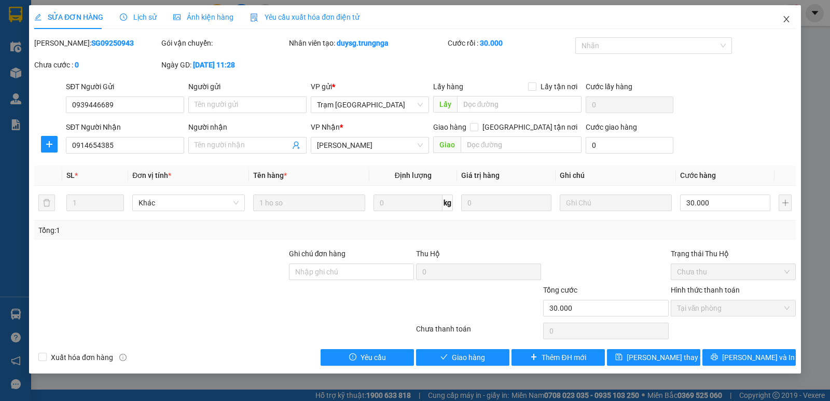
click at [789, 17] on icon "close" at bounding box center [786, 19] width 8 height 8
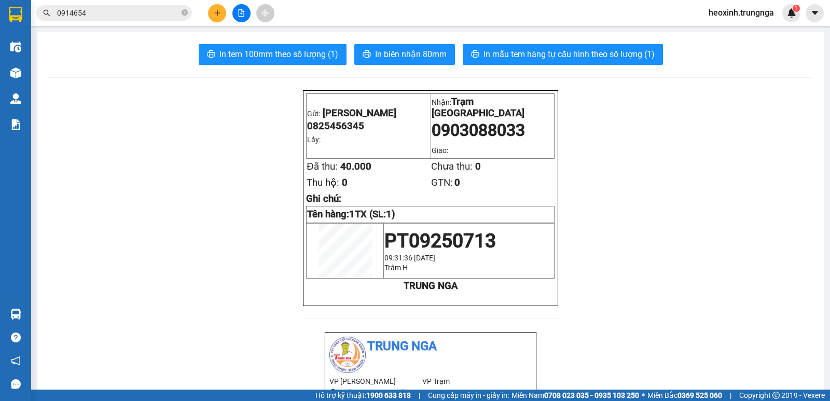
click at [96, 16] on input "0914654" at bounding box center [118, 12] width 122 height 11
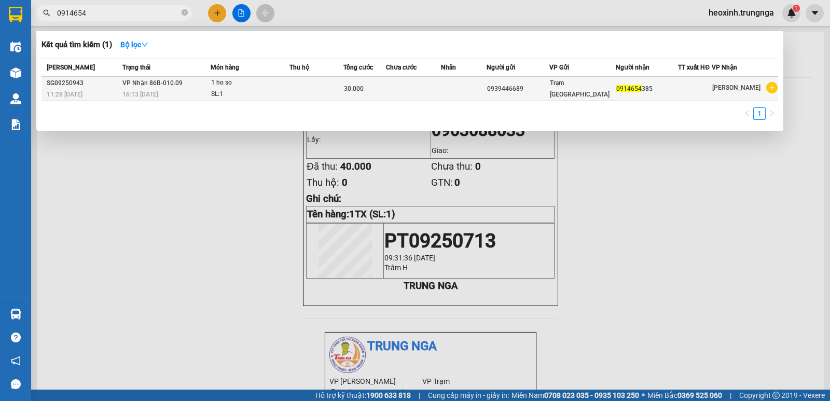
click at [293, 91] on td at bounding box center [316, 89] width 54 height 24
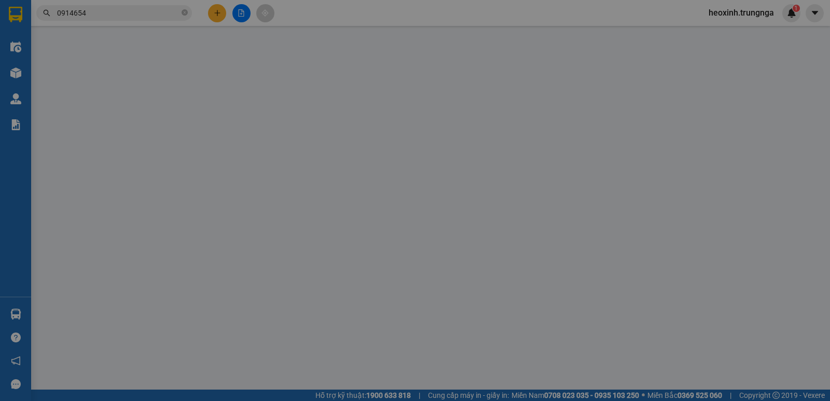
type input "0939446689"
type input "0914654385"
type input "30.000"
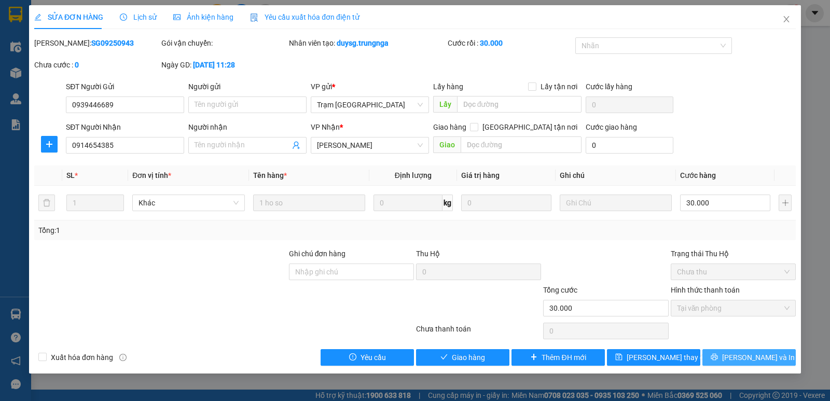
click at [753, 353] on span "Lưu và In" at bounding box center [758, 357] width 73 height 11
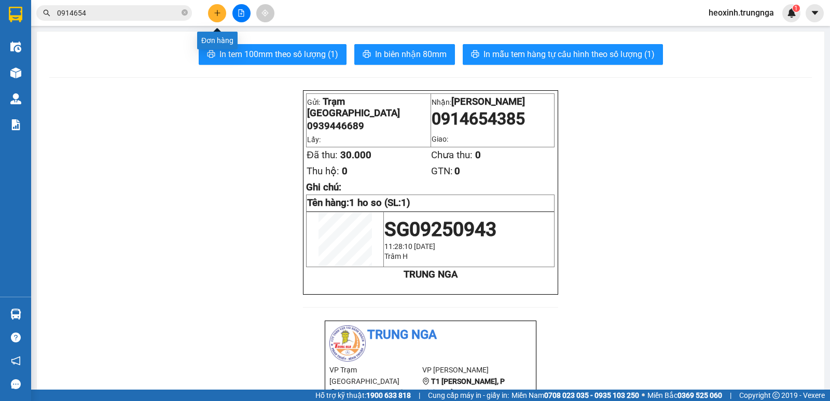
click at [213, 9] on button at bounding box center [217, 13] width 18 height 18
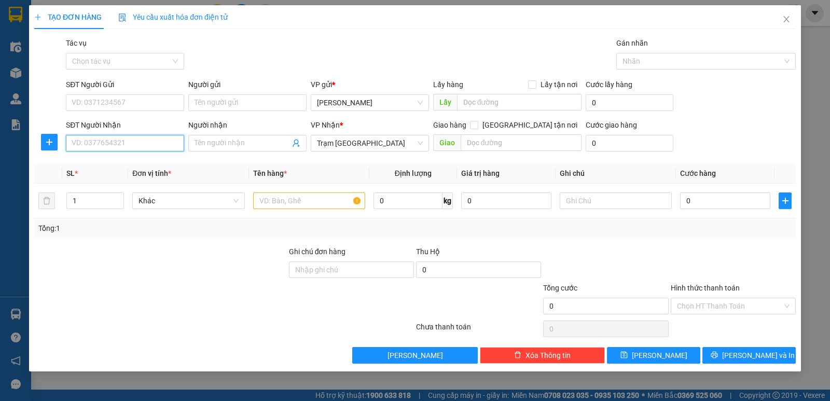
click at [89, 149] on input "SĐT Người Nhận" at bounding box center [125, 143] width 118 height 17
type input "0946910472"
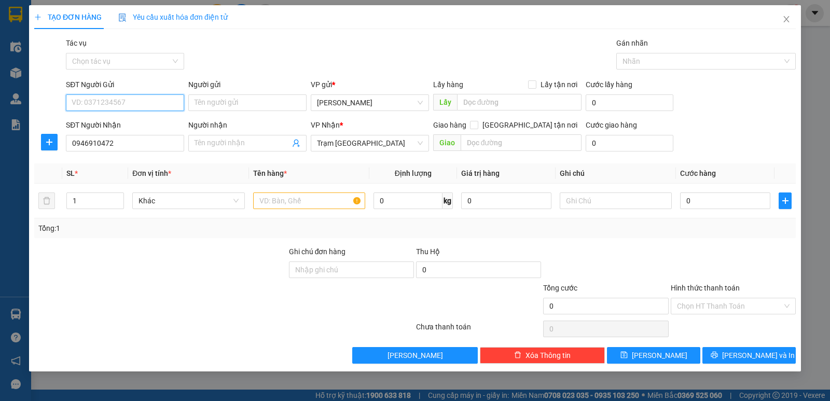
click at [157, 101] on input "SĐT Người Gửi" at bounding box center [125, 102] width 118 height 17
type input "0947885795"
click at [289, 196] on input "text" at bounding box center [309, 200] width 112 height 17
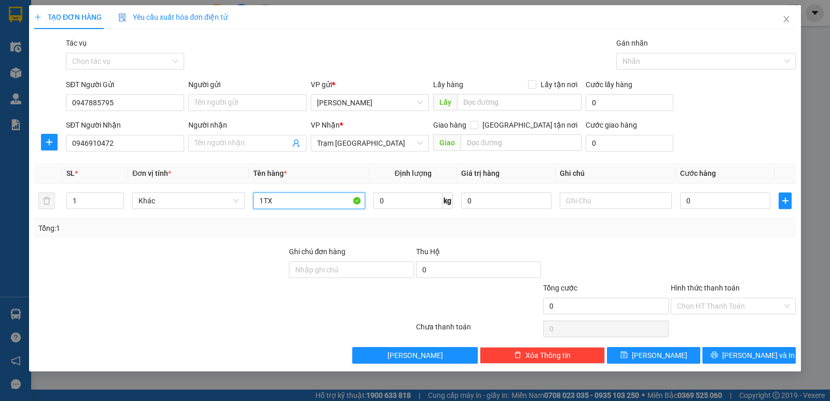
type input "1TX"
click at [603, 246] on div at bounding box center [605, 264] width 127 height 36
click at [708, 199] on input "0" at bounding box center [725, 200] width 90 height 17
type input "3"
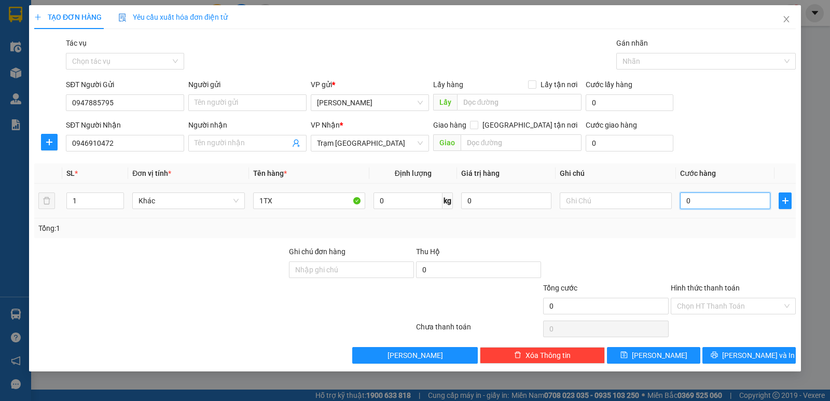
type input "3"
type input "30"
type input "30.000"
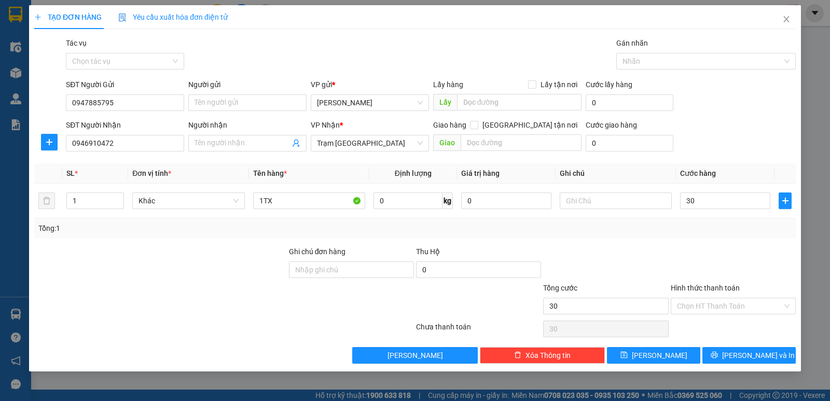
type input "30.000"
click at [650, 229] on div "Tổng: 1" at bounding box center [414, 228] width 753 height 11
click at [709, 303] on input "Hình thức thanh toán" at bounding box center [729, 306] width 105 height 16
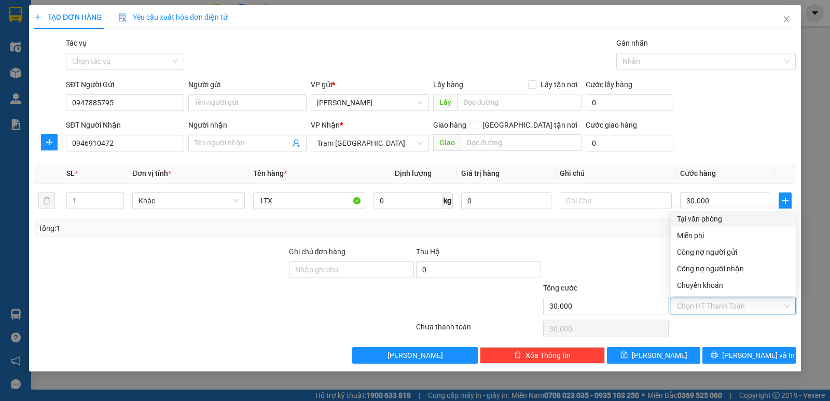
click at [712, 220] on div "Tại văn phòng" at bounding box center [733, 218] width 113 height 11
type input "0"
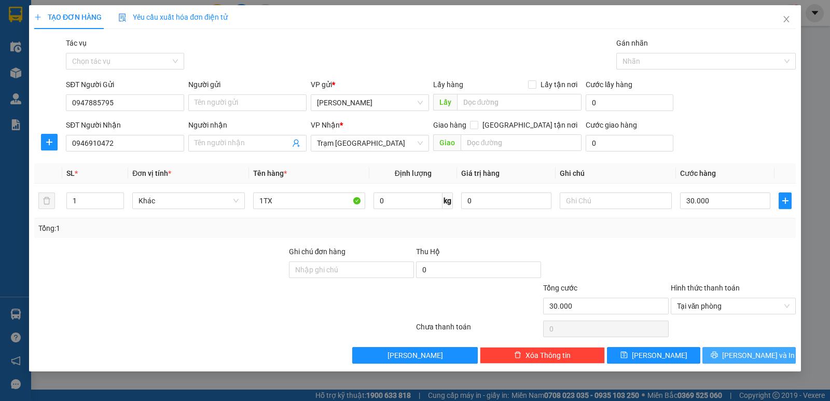
click at [715, 352] on button "Lưu và In" at bounding box center [748, 355] width 93 height 17
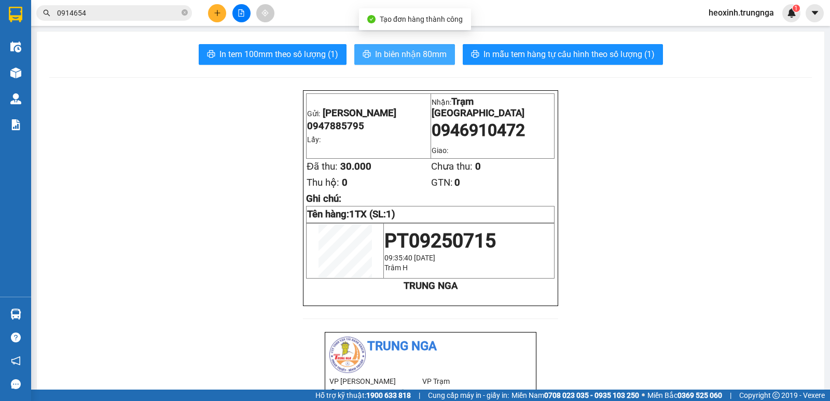
click at [423, 60] on span "In biên nhận 80mm" at bounding box center [411, 54] width 72 height 13
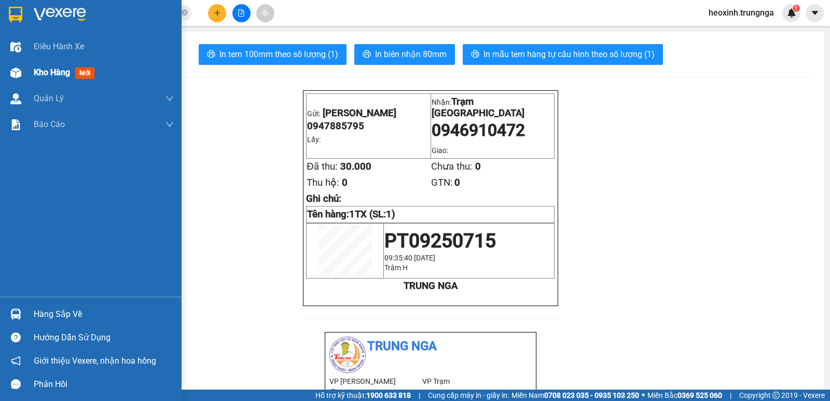
click at [28, 68] on div "Kho hàng mới" at bounding box center [91, 73] width 182 height 26
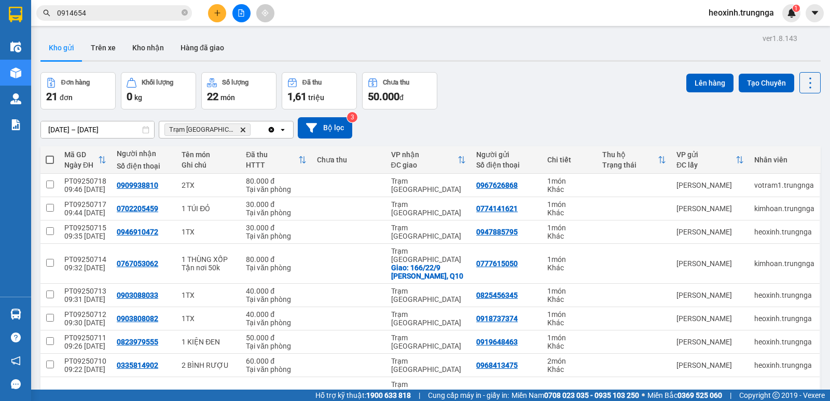
click at [217, 15] on icon "plus" at bounding box center [217, 13] width 1 height 6
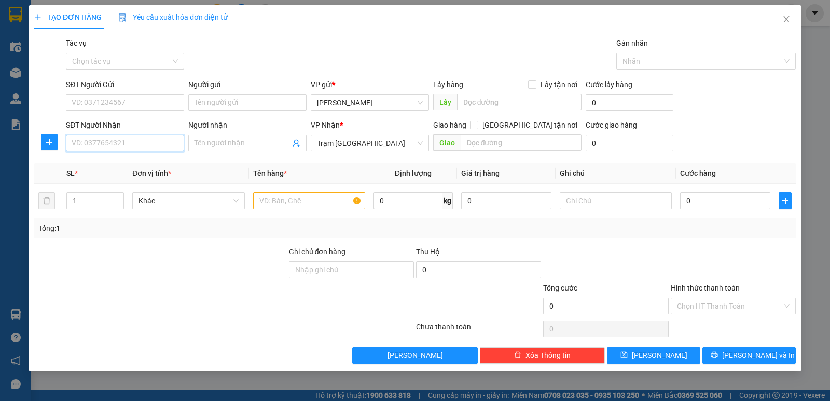
click at [102, 143] on input "SĐT Người Nhận" at bounding box center [125, 143] width 118 height 17
type input "0906998632"
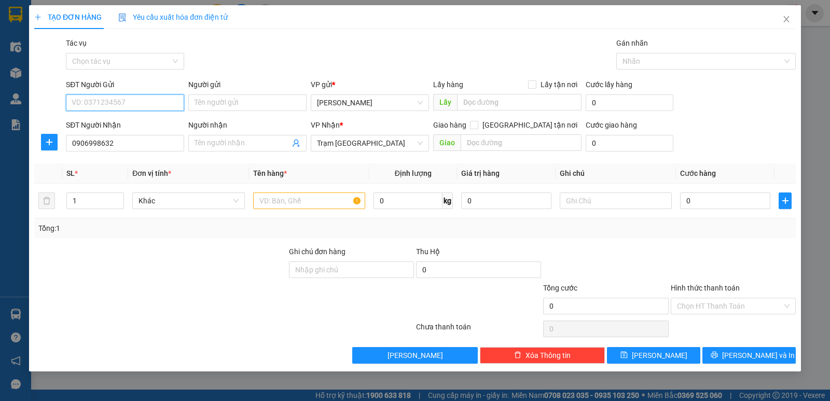
click at [94, 107] on input "SĐT Người Gửi" at bounding box center [125, 102] width 118 height 17
type input "0388691414"
click at [271, 202] on input "text" at bounding box center [309, 200] width 112 height 17
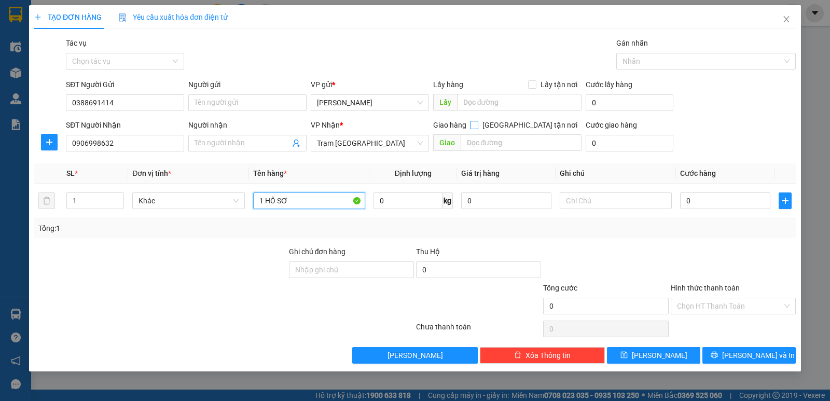
type input "1 HỒ SƠ"
click at [477, 123] on input "Giao tận nơi" at bounding box center [473, 124] width 7 height 7
checkbox input "true"
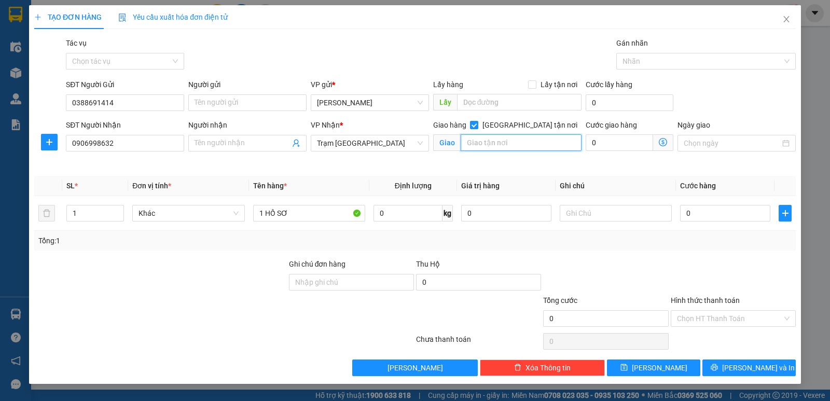
click at [523, 144] on input "text" at bounding box center [521, 142] width 121 height 17
click at [537, 140] on input "986 Trần Hưng Đạo - An Đông" at bounding box center [521, 142] width 121 height 17
click at [570, 143] on input "986 Trần Hưng Đạo - p.An Đông" at bounding box center [521, 142] width 121 height 17
click at [580, 142] on input "986 Trần Hưng Đạo - p.An Đông" at bounding box center [521, 142] width 121 height 17
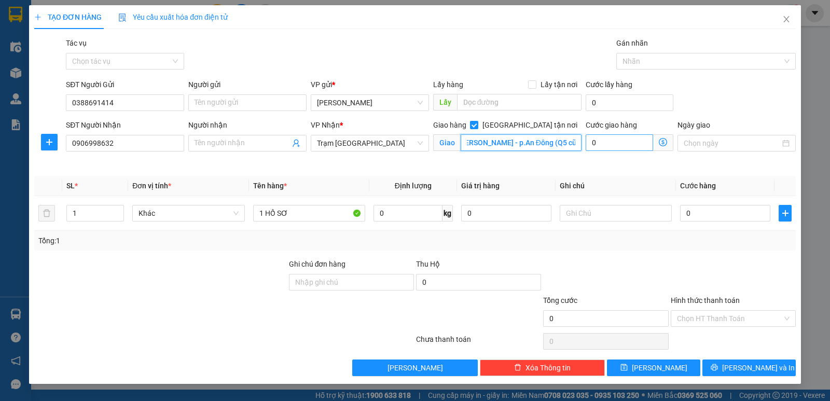
type input "986 Trần Hưng Đạo - p.An Đông (Q5 cũ)"
click at [627, 144] on input "0" at bounding box center [619, 142] width 67 height 17
type input "5"
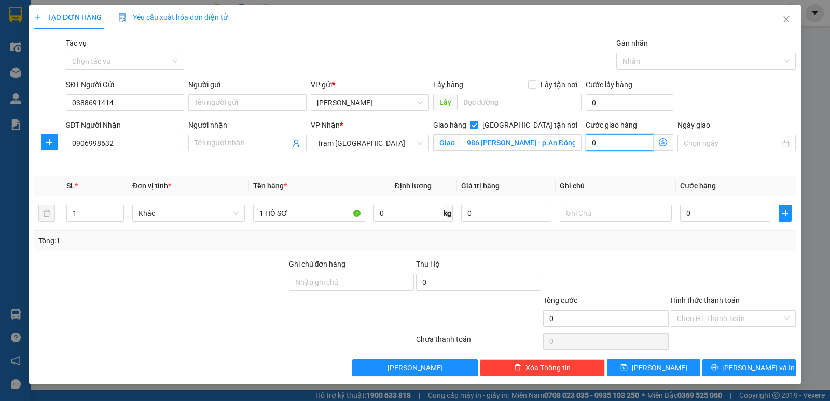
type input "5"
type input "50"
type input "50.000"
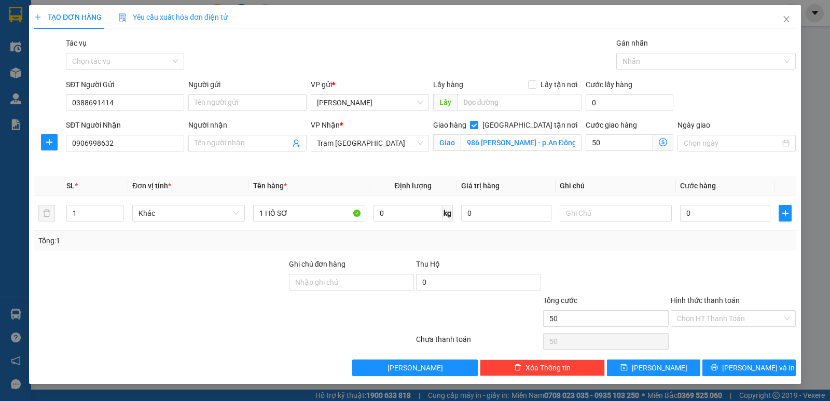
type input "50.000"
click at [545, 174] on div "Transit Pickup Surcharge Ids Transit Deliver Surcharge Ids Transit Deliver Surc…" at bounding box center [414, 206] width 761 height 339
click at [717, 216] on input "0" at bounding box center [725, 213] width 90 height 17
type input "3"
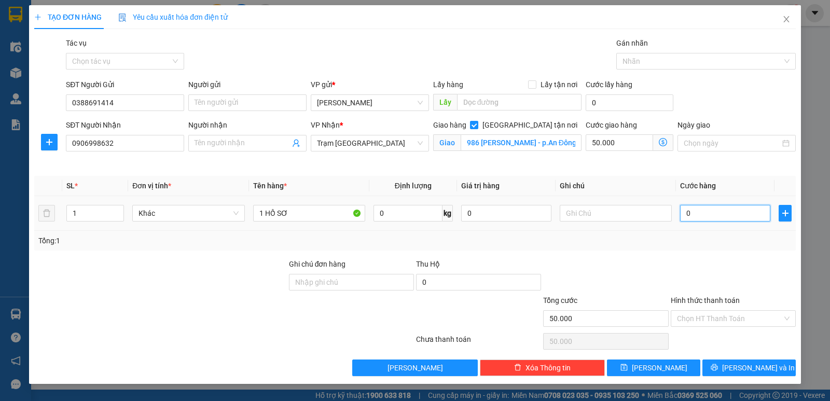
type input "50.003"
type input "30"
type input "50.030"
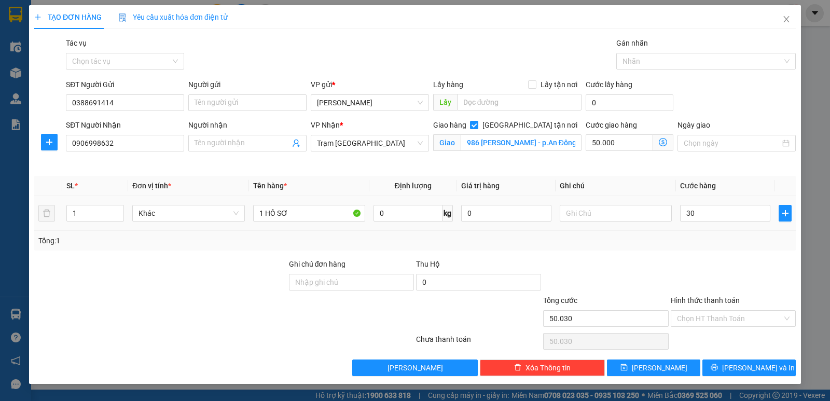
type input "30.000"
type input "80.000"
click at [622, 183] on th "Ghi chú" at bounding box center [616, 186] width 120 height 20
click at [593, 217] on input "text" at bounding box center [616, 213] width 112 height 17
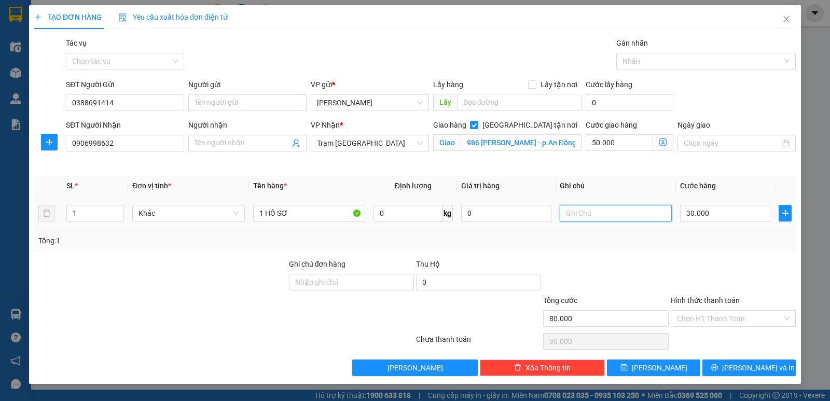
type input "t"
type input "TẬN NƠI 50K"
click at [630, 245] on div "Tổng: 1" at bounding box center [414, 240] width 753 height 11
click at [726, 314] on input "Hình thức thanh toán" at bounding box center [729, 319] width 105 height 16
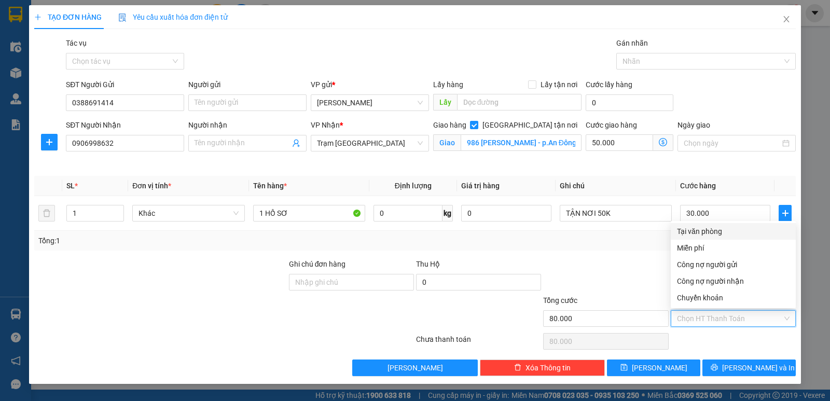
click at [713, 233] on div "Tại văn phòng" at bounding box center [733, 231] width 113 height 11
type input "0"
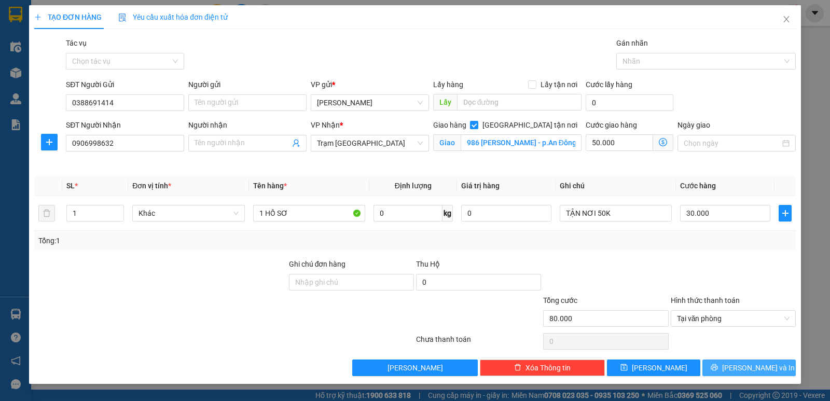
click at [718, 364] on icon "printer" at bounding box center [714, 367] width 7 height 7
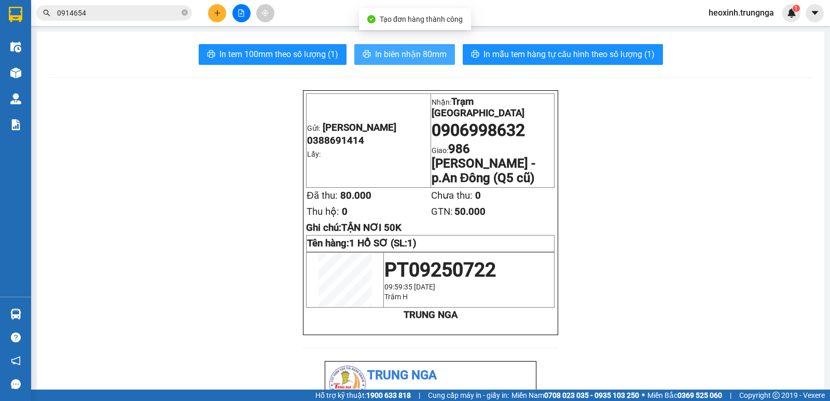
click at [415, 55] on span "In biên nhận 80mm" at bounding box center [411, 54] width 72 height 13
